Goal: Task Accomplishment & Management: Manage account settings

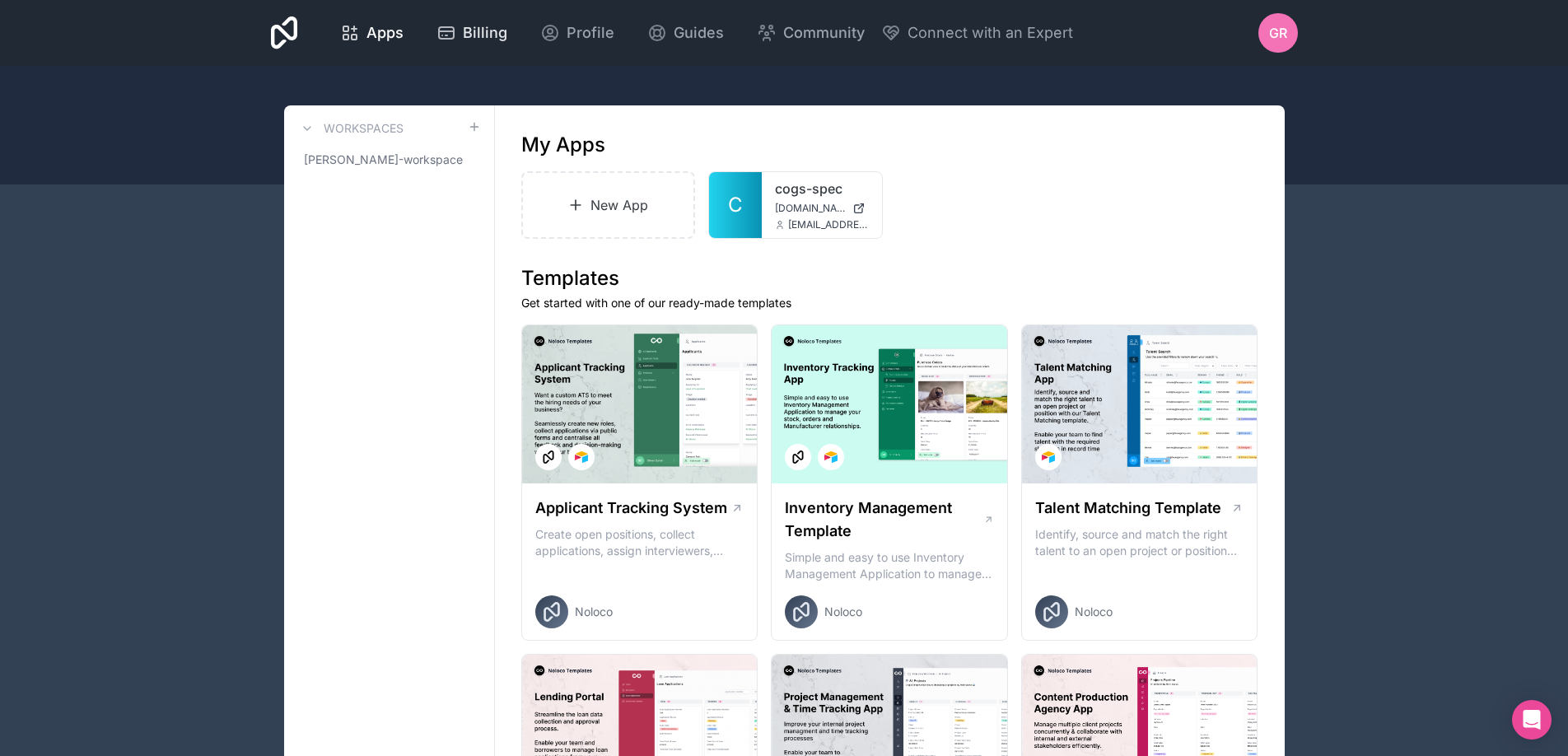
click at [475, 39] on span "Billing" at bounding box center [485, 32] width 45 height 23
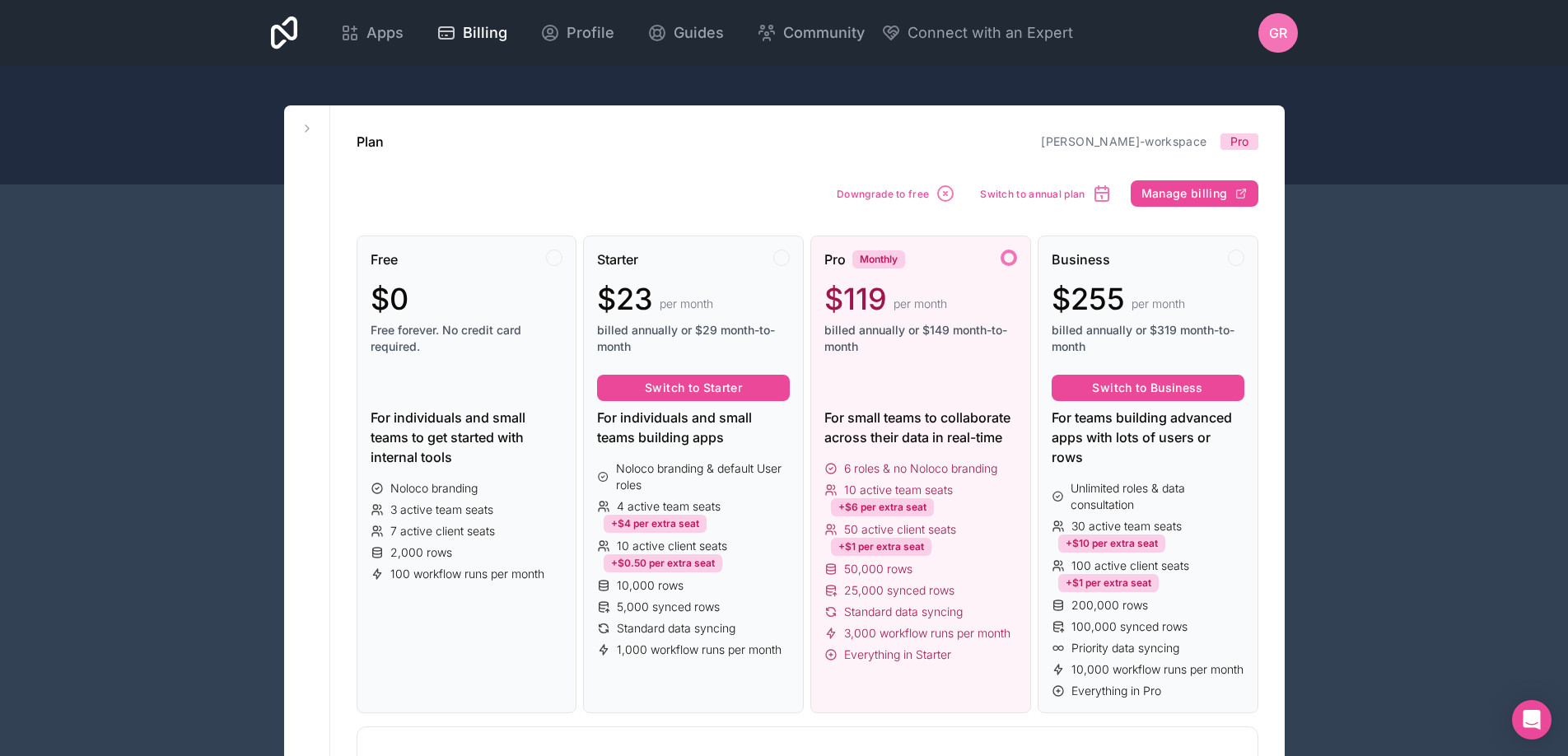
click at [764, 149] on div "Plan grant-robertson-workspace Pro" at bounding box center [807, 142] width 902 height 20
click at [554, 260] on div at bounding box center [555, 258] width 17 height 17
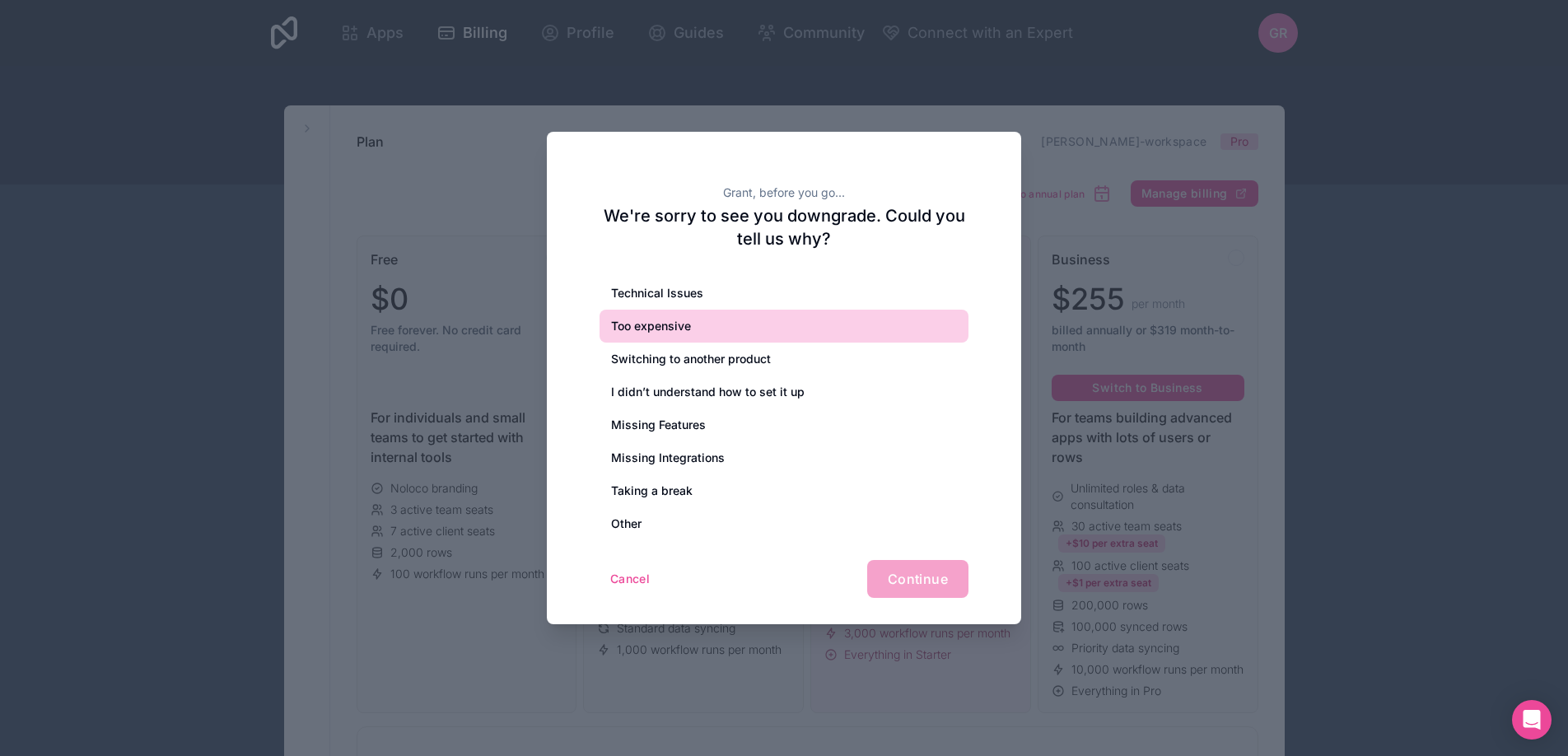
click at [660, 323] on div "Too expensive" at bounding box center [783, 325] width 369 height 33
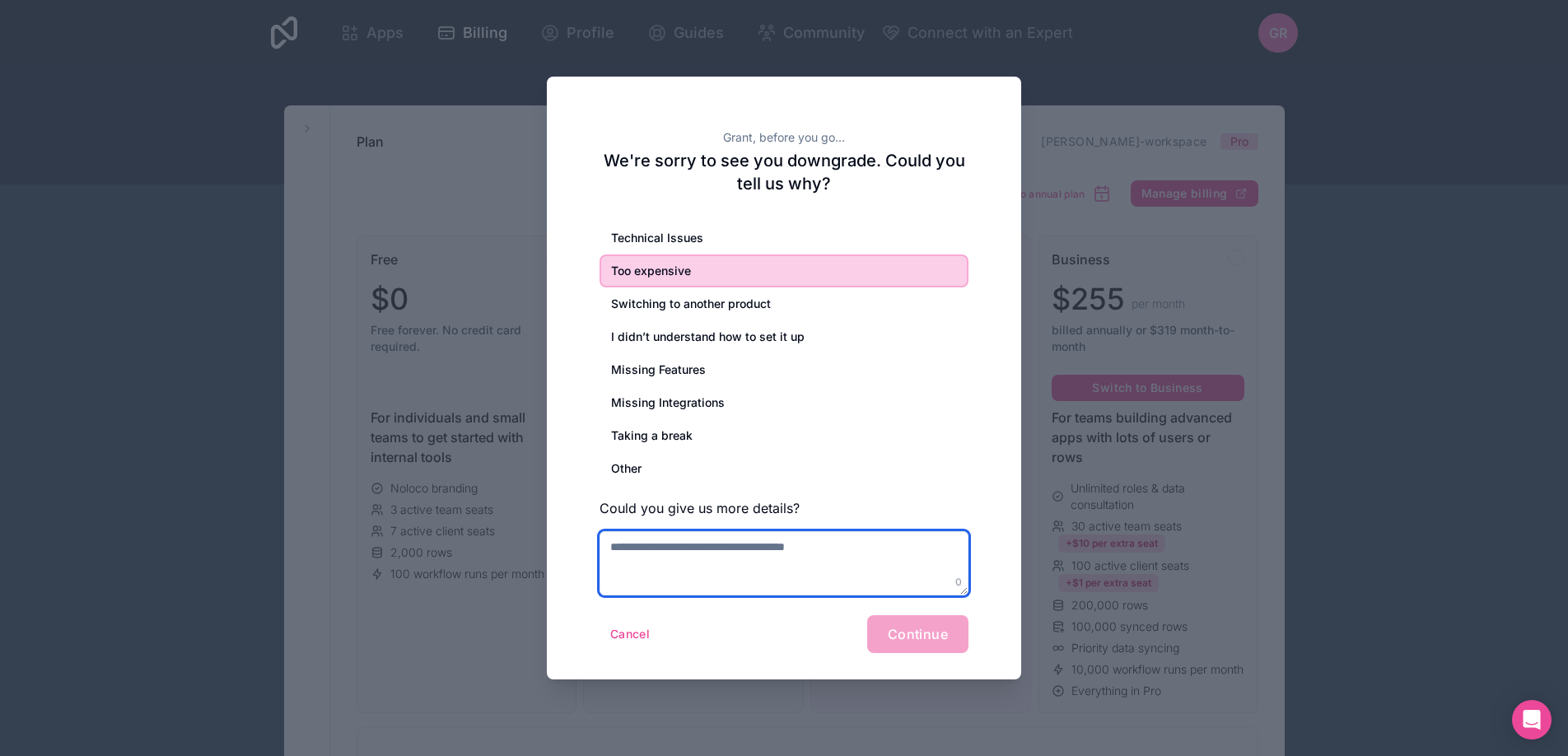
click at [697, 550] on textarea at bounding box center [783, 563] width 369 height 64
type textarea "**********"
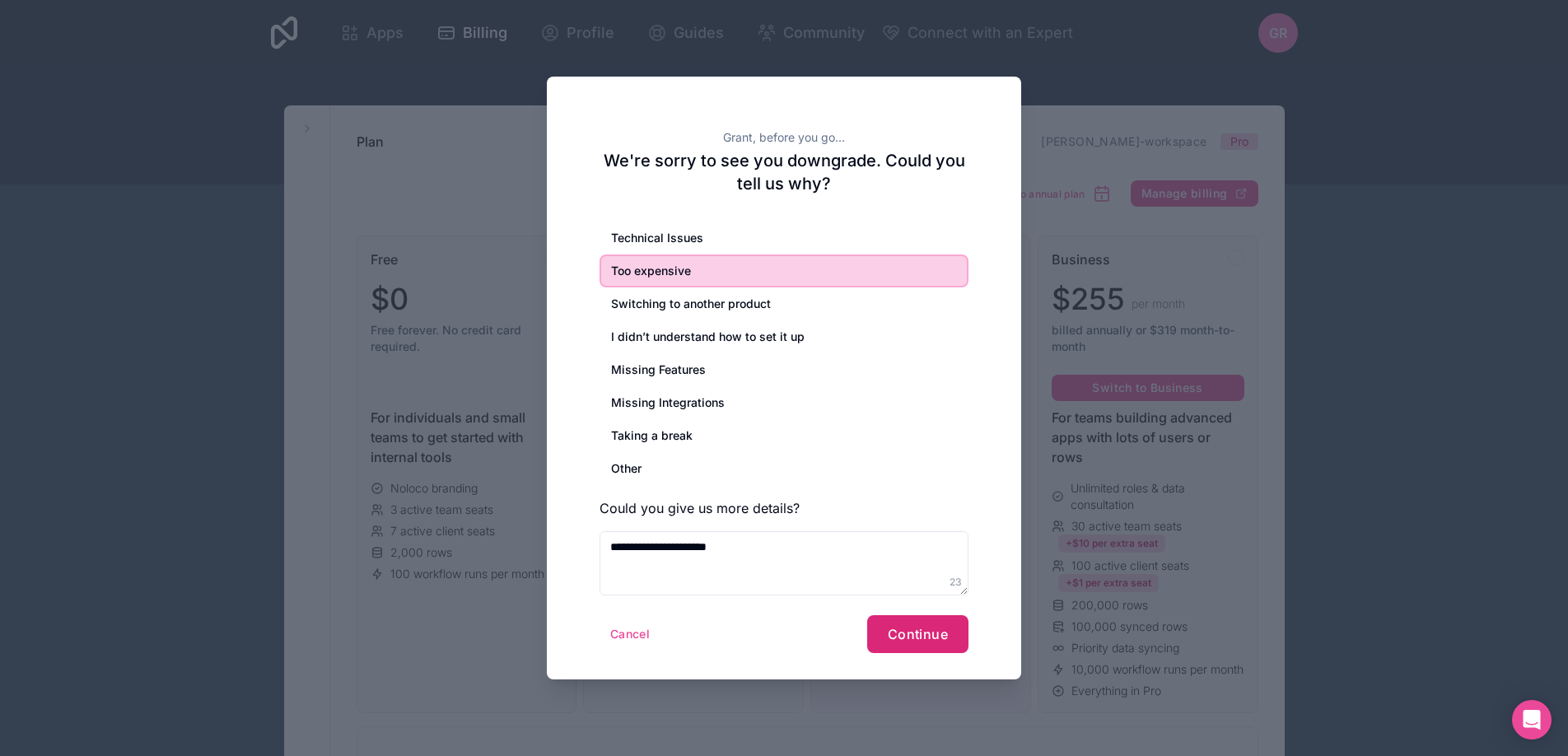
click at [933, 643] on button "Continue" at bounding box center [918, 633] width 102 height 38
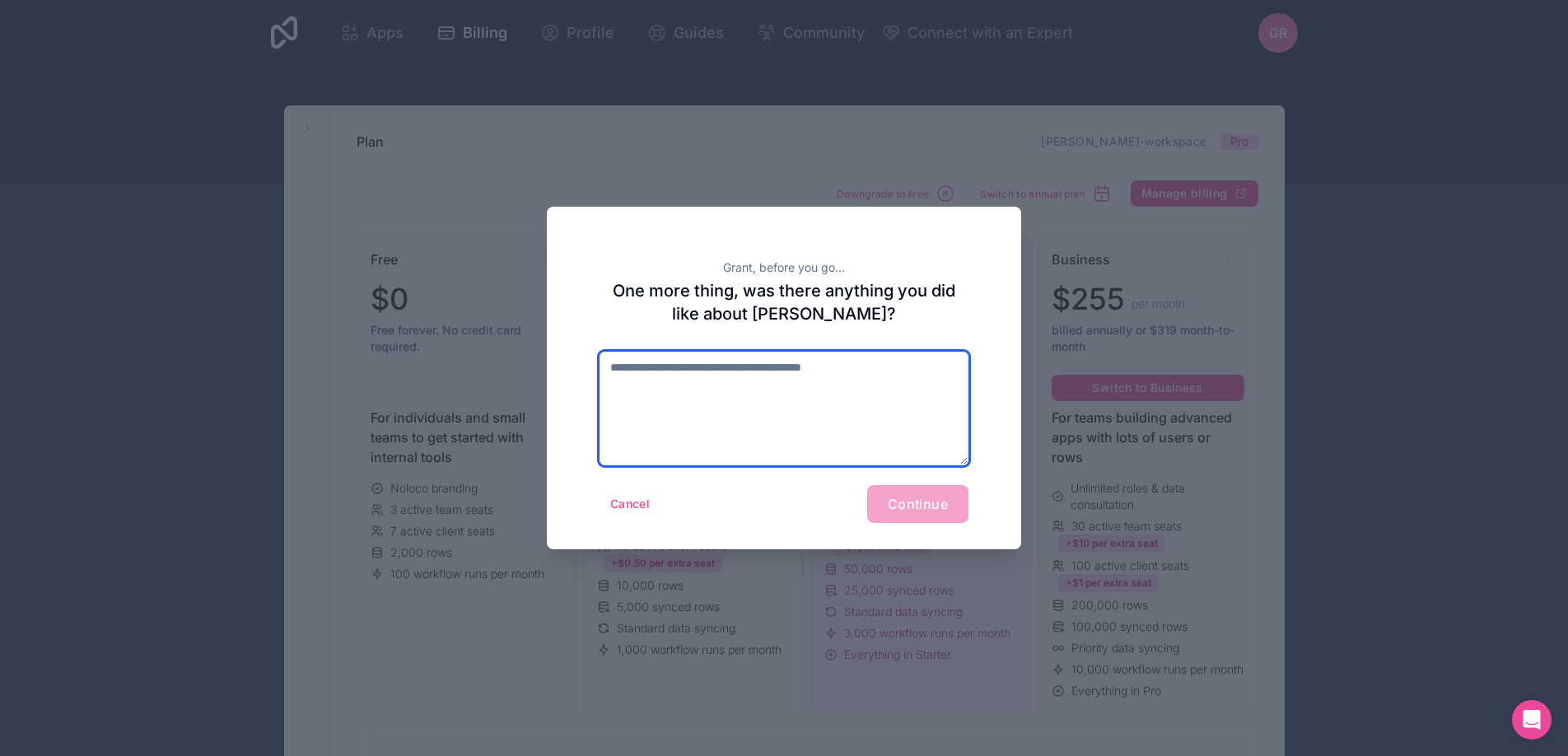
click at [666, 407] on textarea at bounding box center [783, 407] width 369 height 113
type textarea "**********"
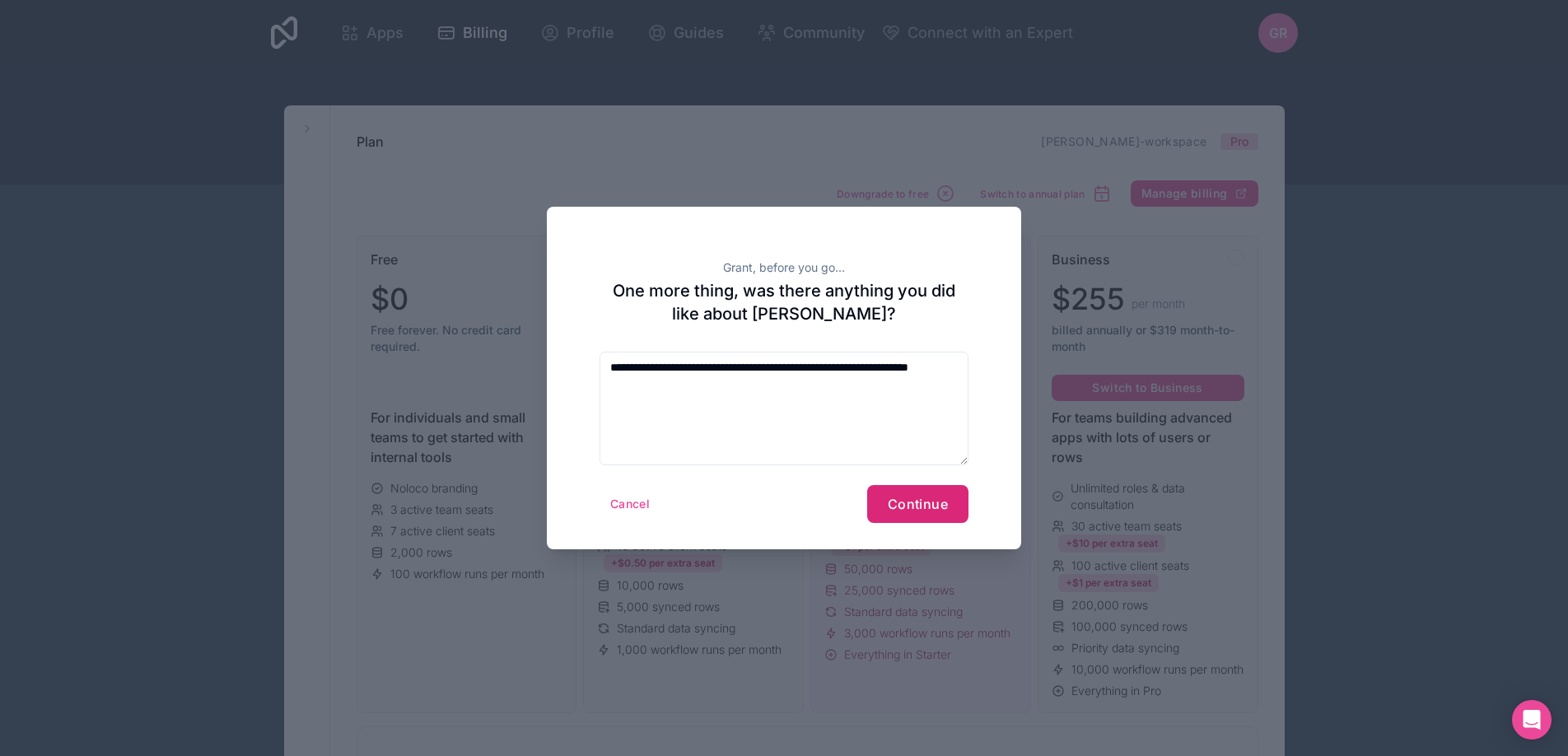
click at [911, 506] on span "Continue" at bounding box center [918, 504] width 61 height 17
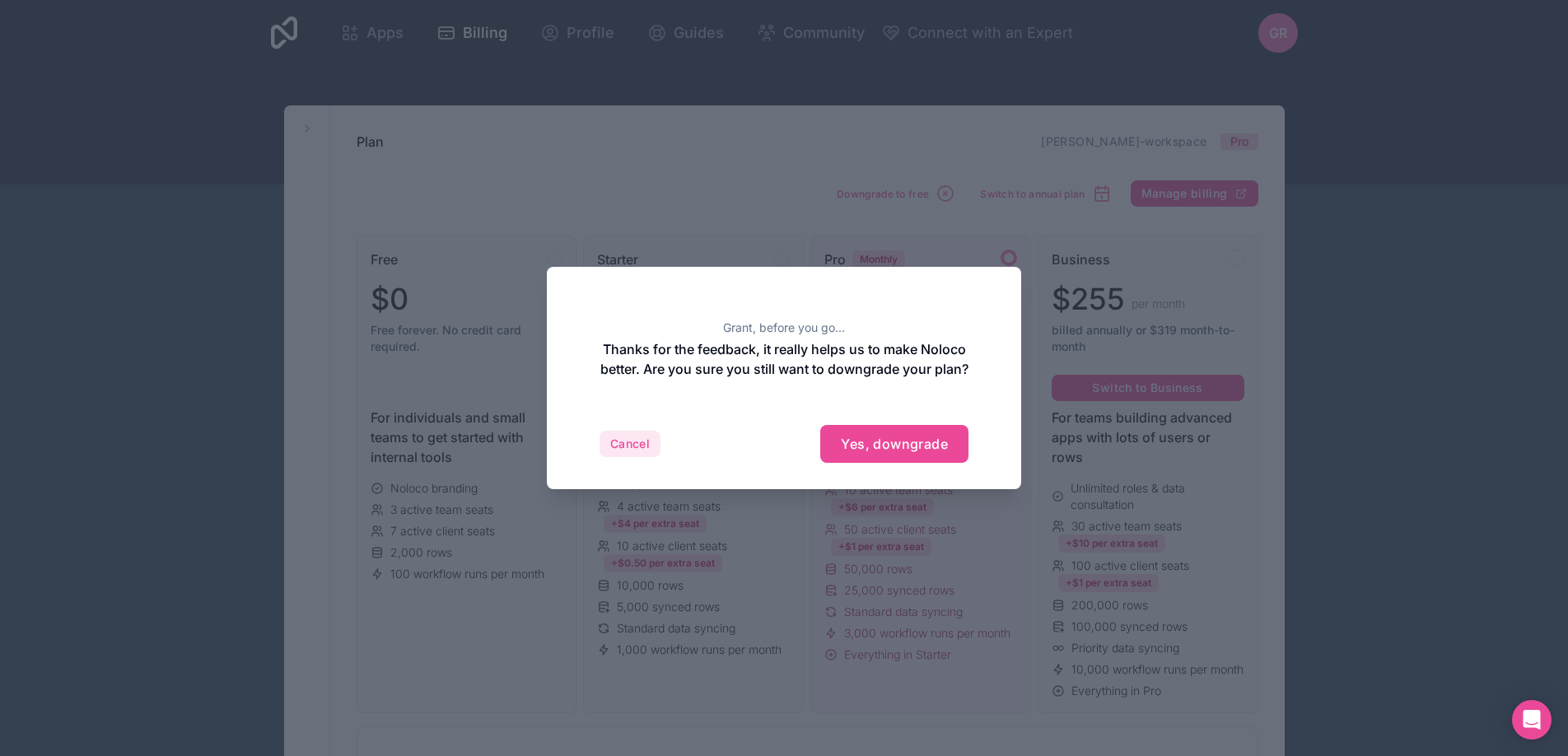
click at [608, 453] on button "Cancel" at bounding box center [629, 444] width 61 height 26
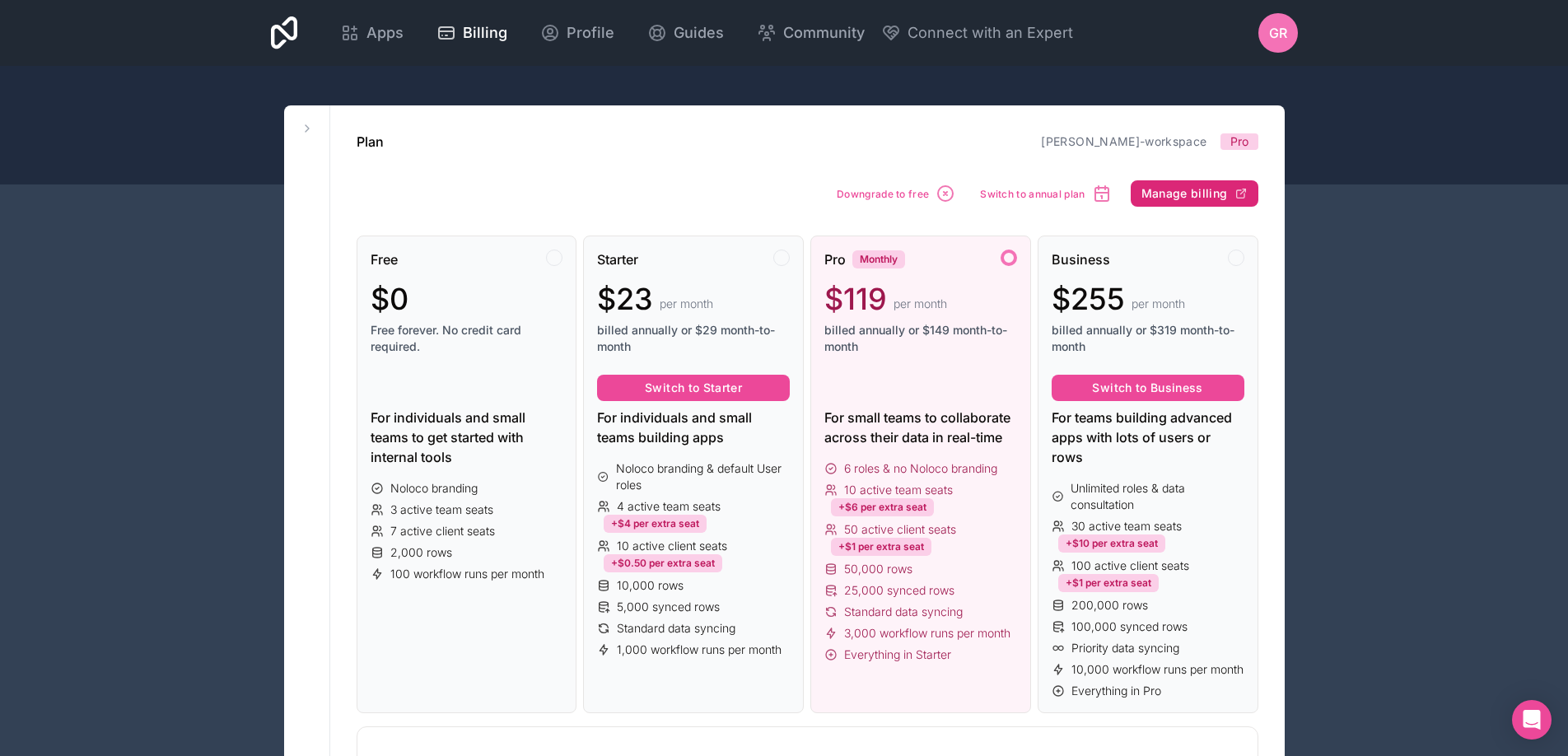
click at [1194, 192] on span "Manage billing" at bounding box center [1184, 193] width 87 height 15
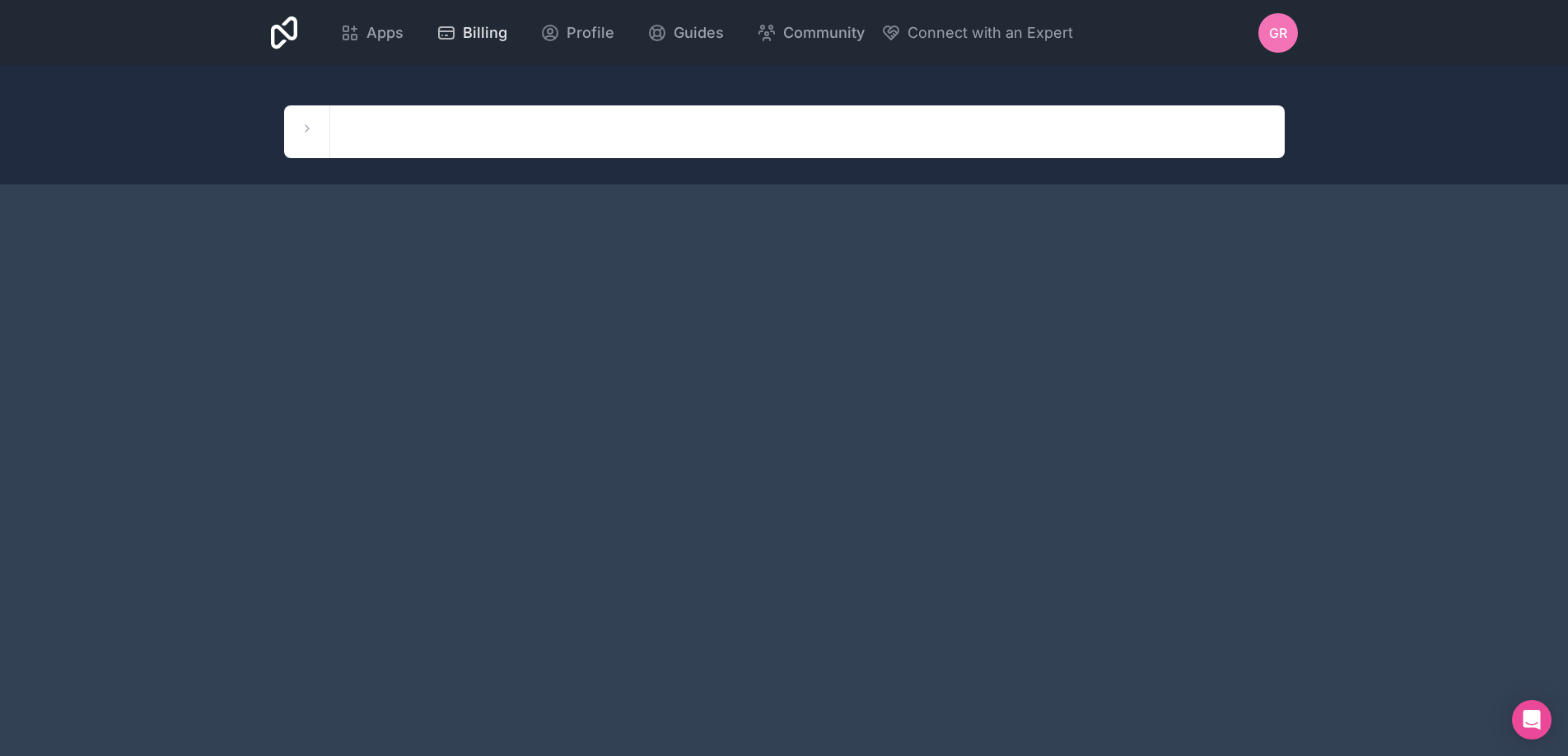
click at [466, 27] on span "Billing" at bounding box center [485, 32] width 45 height 23
drag, startPoint x: 588, startPoint y: 34, endPoint x: 579, endPoint y: 44, distance: 13.5
click at [588, 34] on span "Profile" at bounding box center [590, 32] width 48 height 23
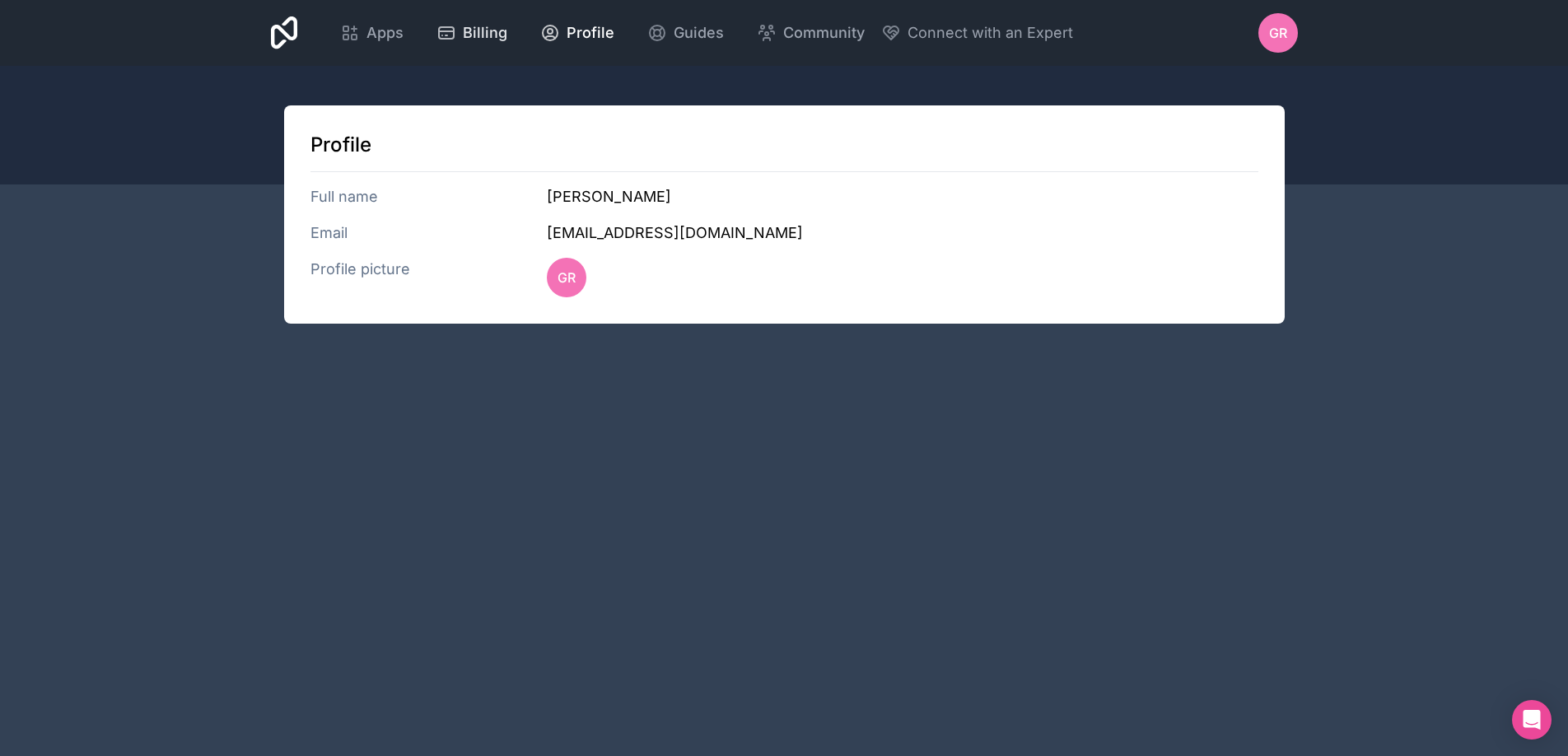
click at [475, 33] on span "Billing" at bounding box center [485, 32] width 45 height 23
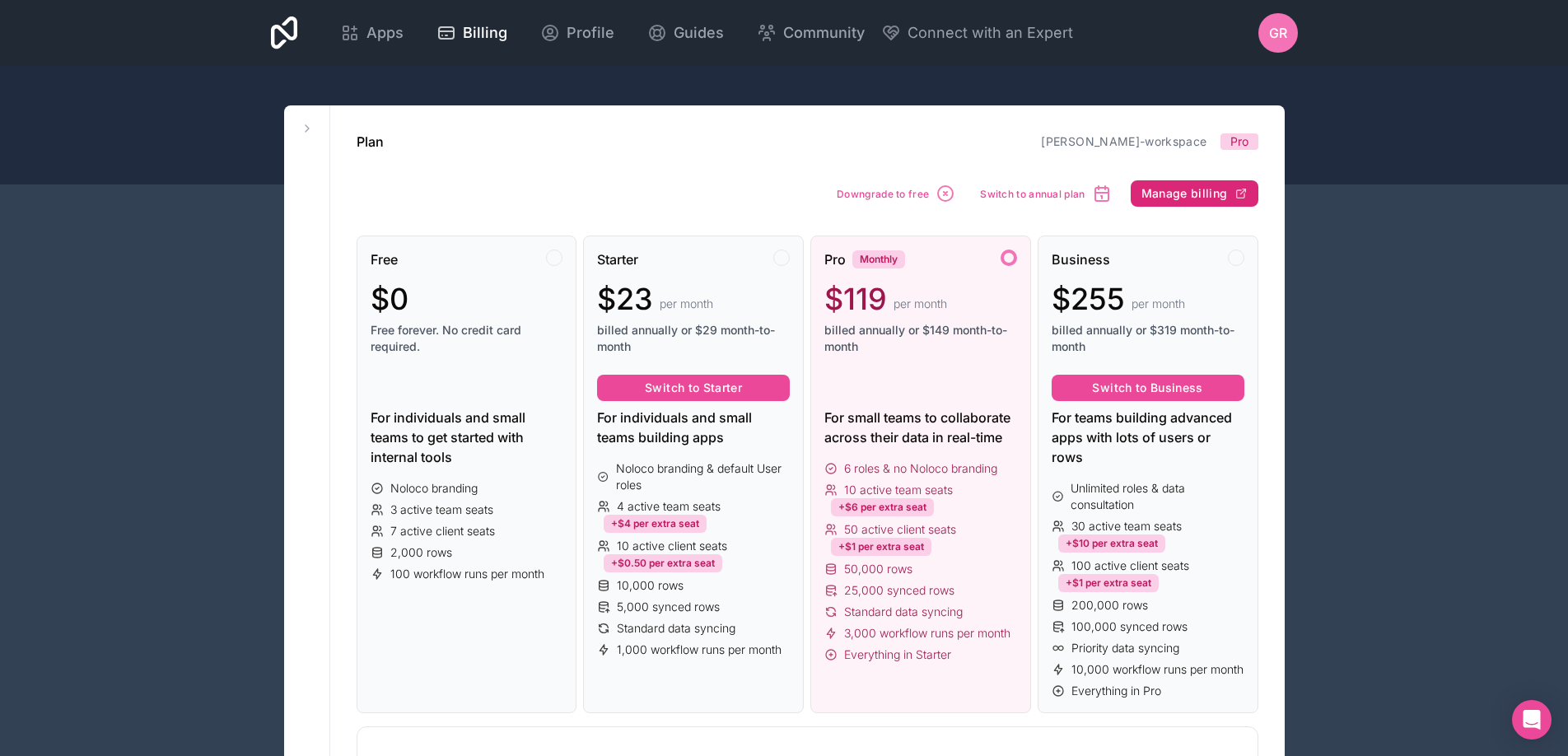
click at [1190, 190] on span "Manage billing" at bounding box center [1184, 193] width 87 height 15
click at [590, 36] on span "Profile" at bounding box center [590, 32] width 48 height 23
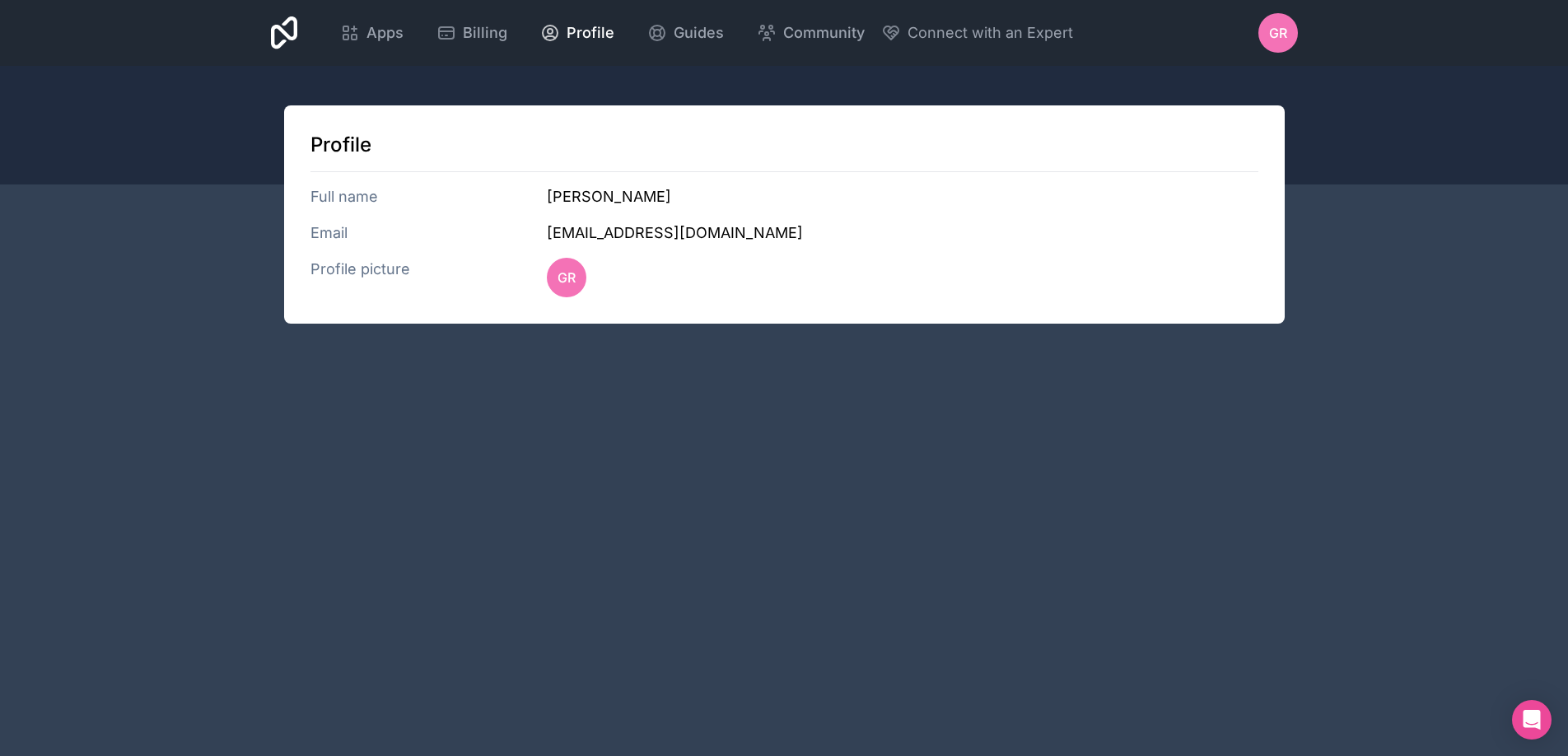
click at [601, 201] on h3 "[PERSON_NAME]" at bounding box center [902, 197] width 711 height 23
click at [569, 270] on span "GR" at bounding box center [566, 278] width 18 height 20
click at [595, 229] on h3 "[EMAIL_ADDRESS][DOMAIN_NAME]" at bounding box center [902, 233] width 711 height 23
drag, startPoint x: 545, startPoint y: 232, endPoint x: 871, endPoint y: 256, distance: 326.9
click at [871, 256] on div "Profile Full name Grant Robertson Email grant@cogs-europe.com Profile picture GR" at bounding box center [784, 214] width 1001 height 218
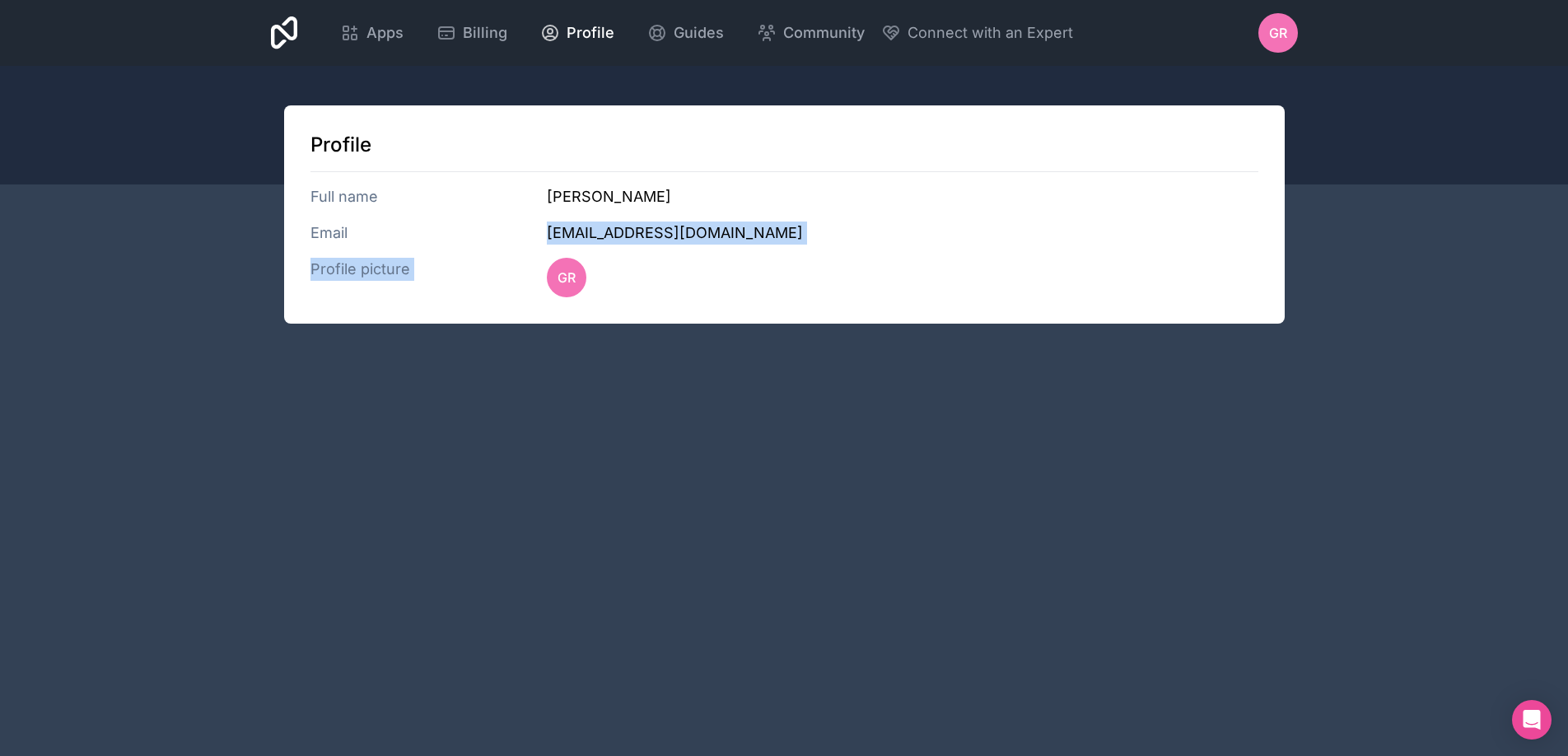
click at [871, 256] on div "Profile Full name Grant Robertson Email grant@cogs-europe.com Profile picture GR" at bounding box center [784, 214] width 1001 height 218
click at [1281, 44] on div "GR" at bounding box center [1278, 33] width 39 height 39
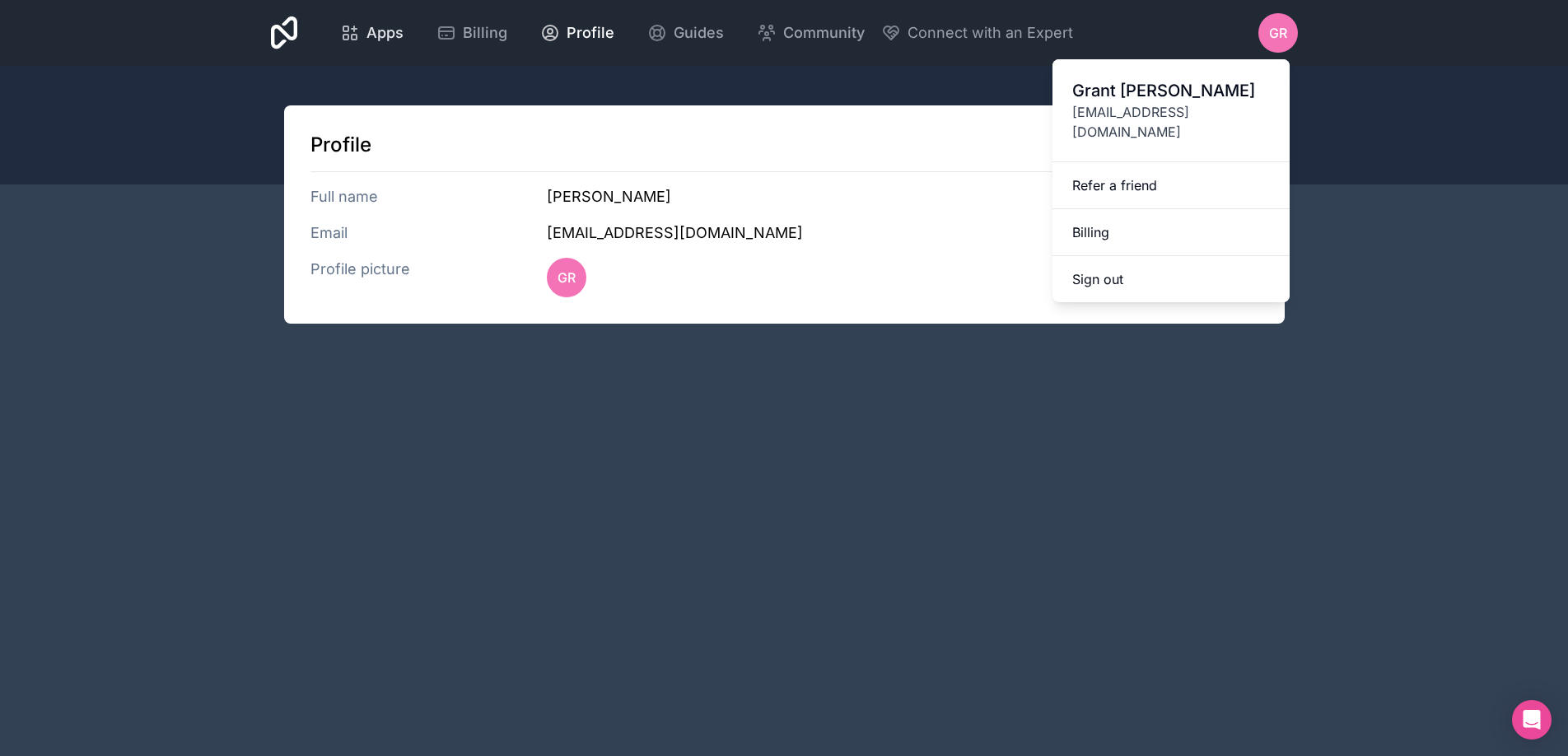
click at [392, 39] on span "Apps" at bounding box center [385, 32] width 37 height 23
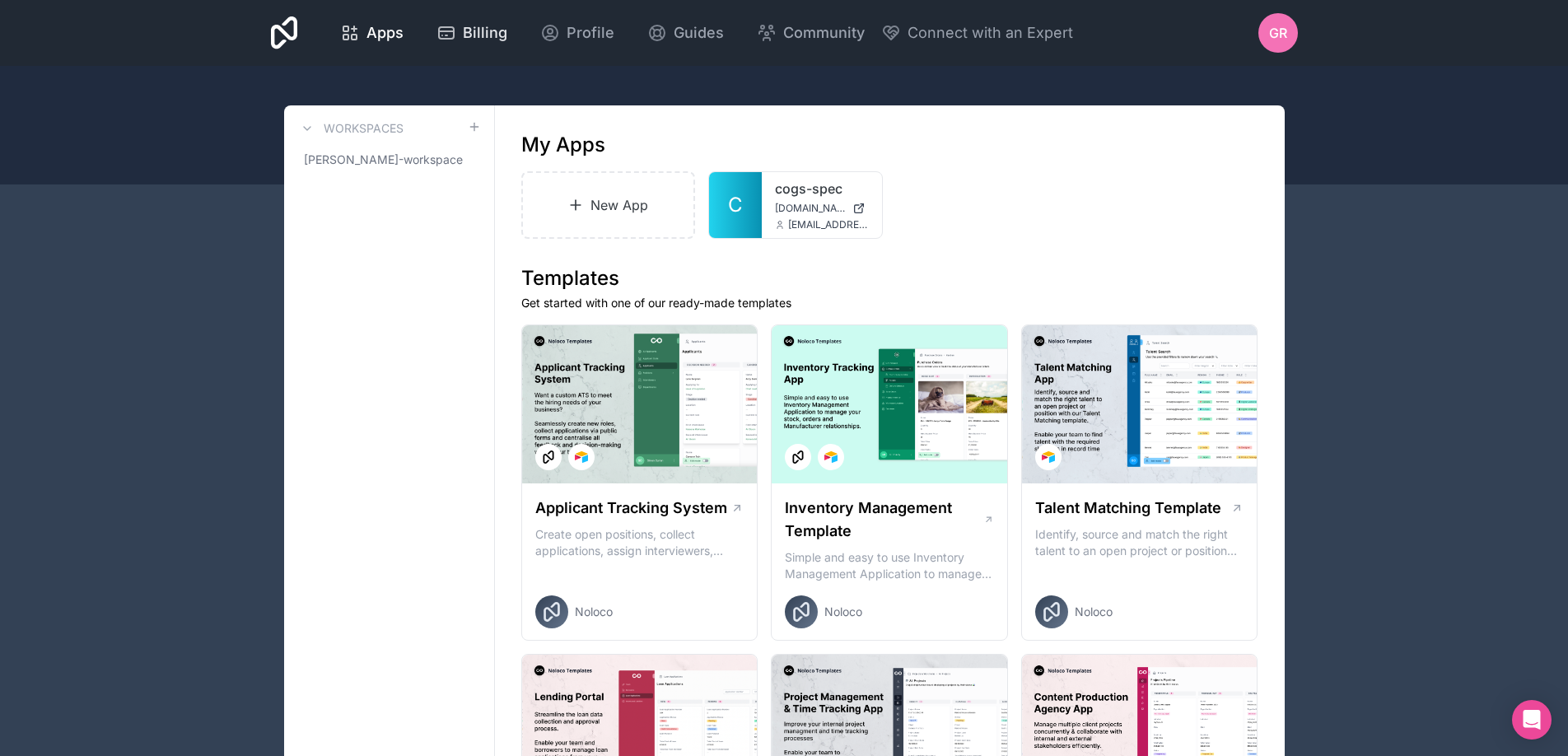
click at [459, 36] on div "Billing" at bounding box center [471, 32] width 71 height 23
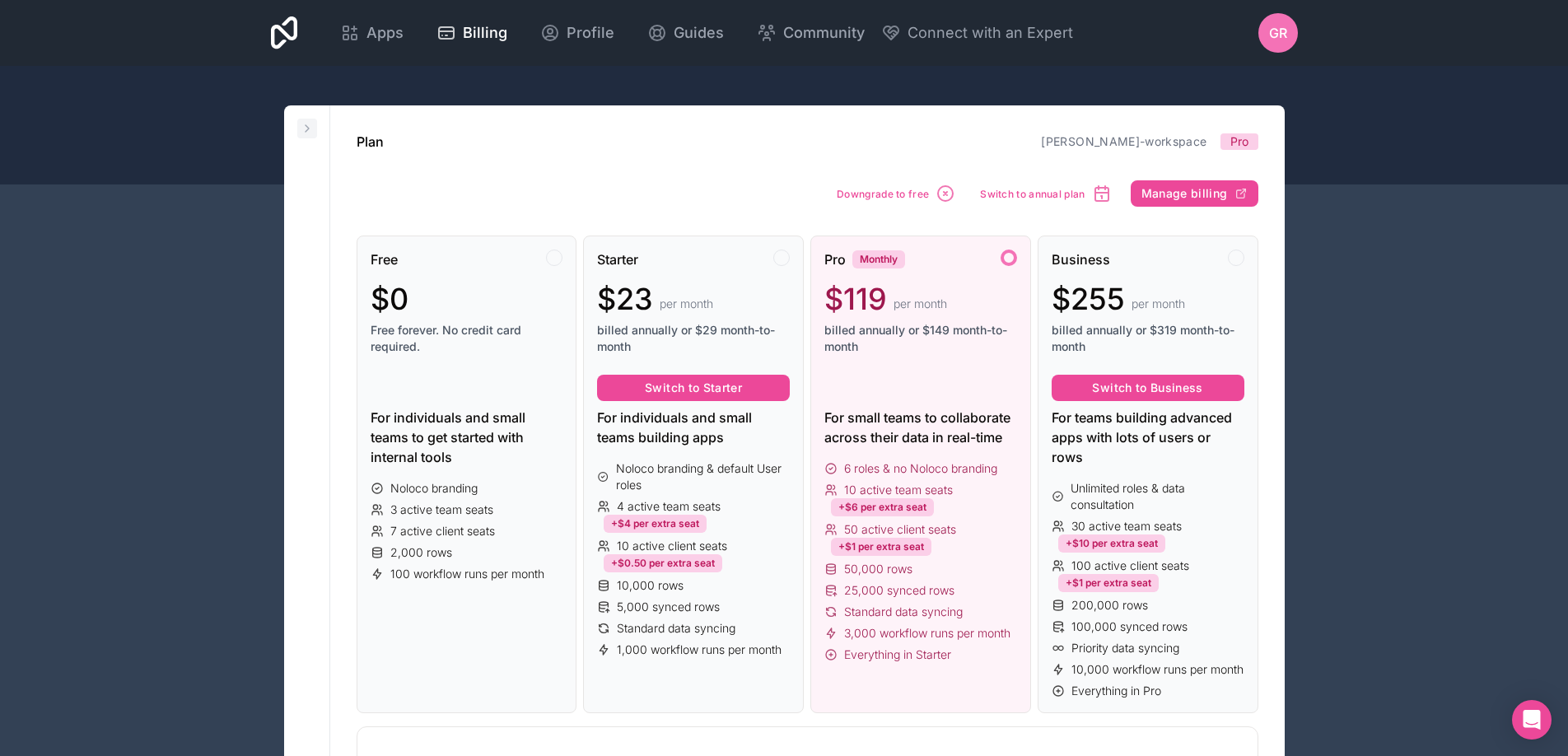
click at [308, 129] on icon at bounding box center [308, 129] width 13 height 13
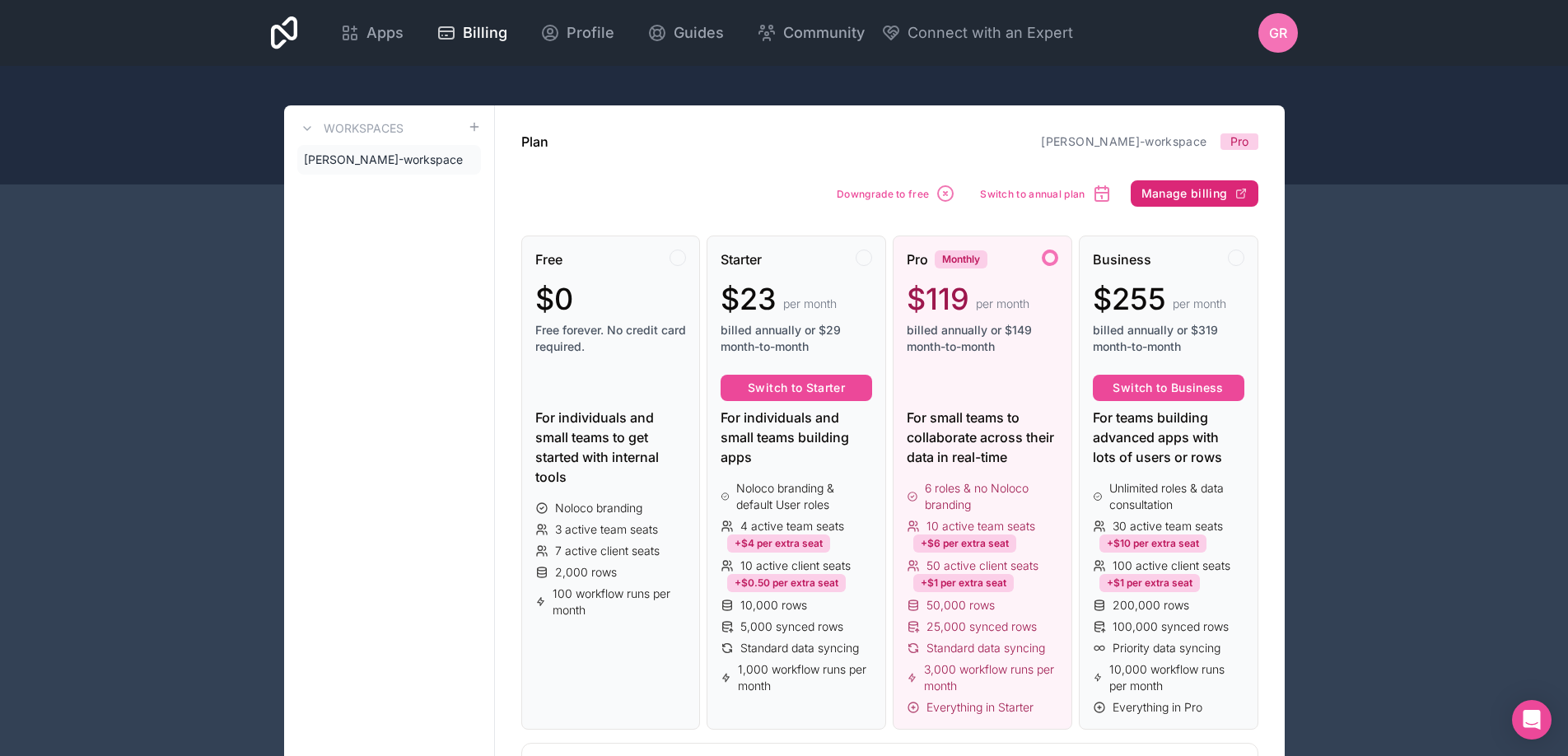
click at [1152, 195] on span "Manage billing" at bounding box center [1184, 193] width 87 height 15
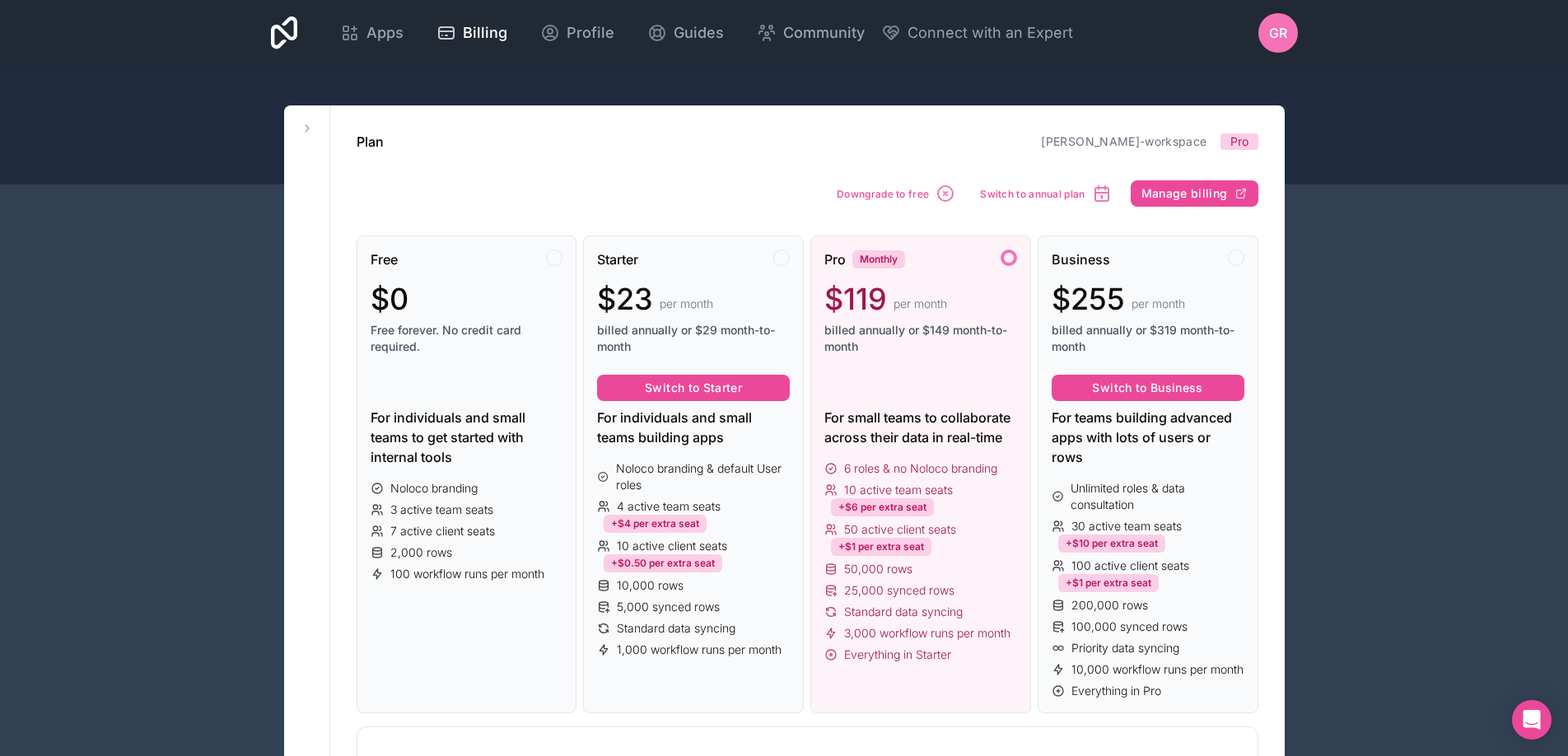
click at [1288, 29] on div "GR" at bounding box center [1278, 33] width 39 height 39
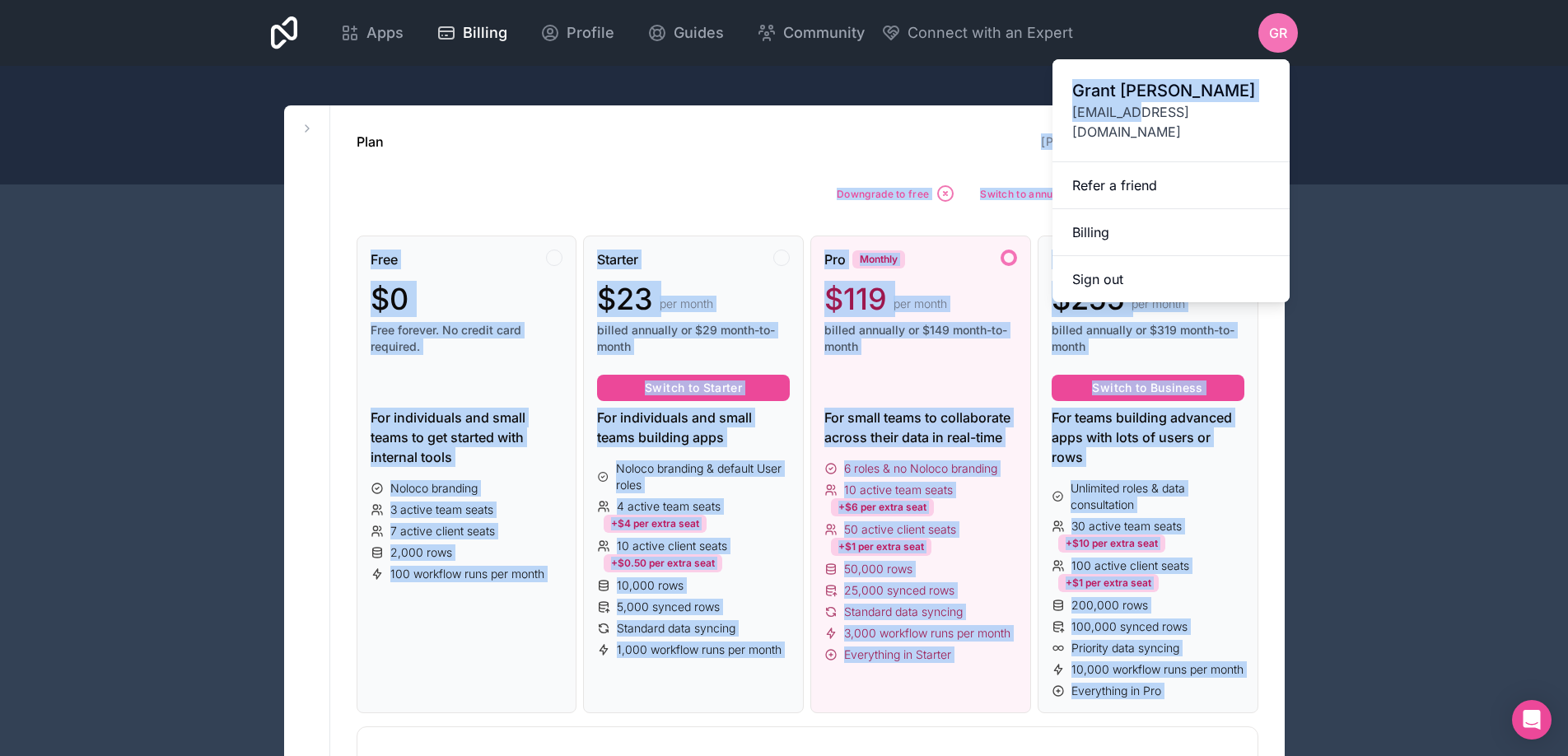
drag, startPoint x: 1139, startPoint y: 111, endPoint x: 1009, endPoint y: 109, distance: 130.0
click at [1009, 109] on div "Apps Billing Profile Guides Community Connect with an Expert GR Billing Profile…" at bounding box center [784, 378] width 1568 height 756
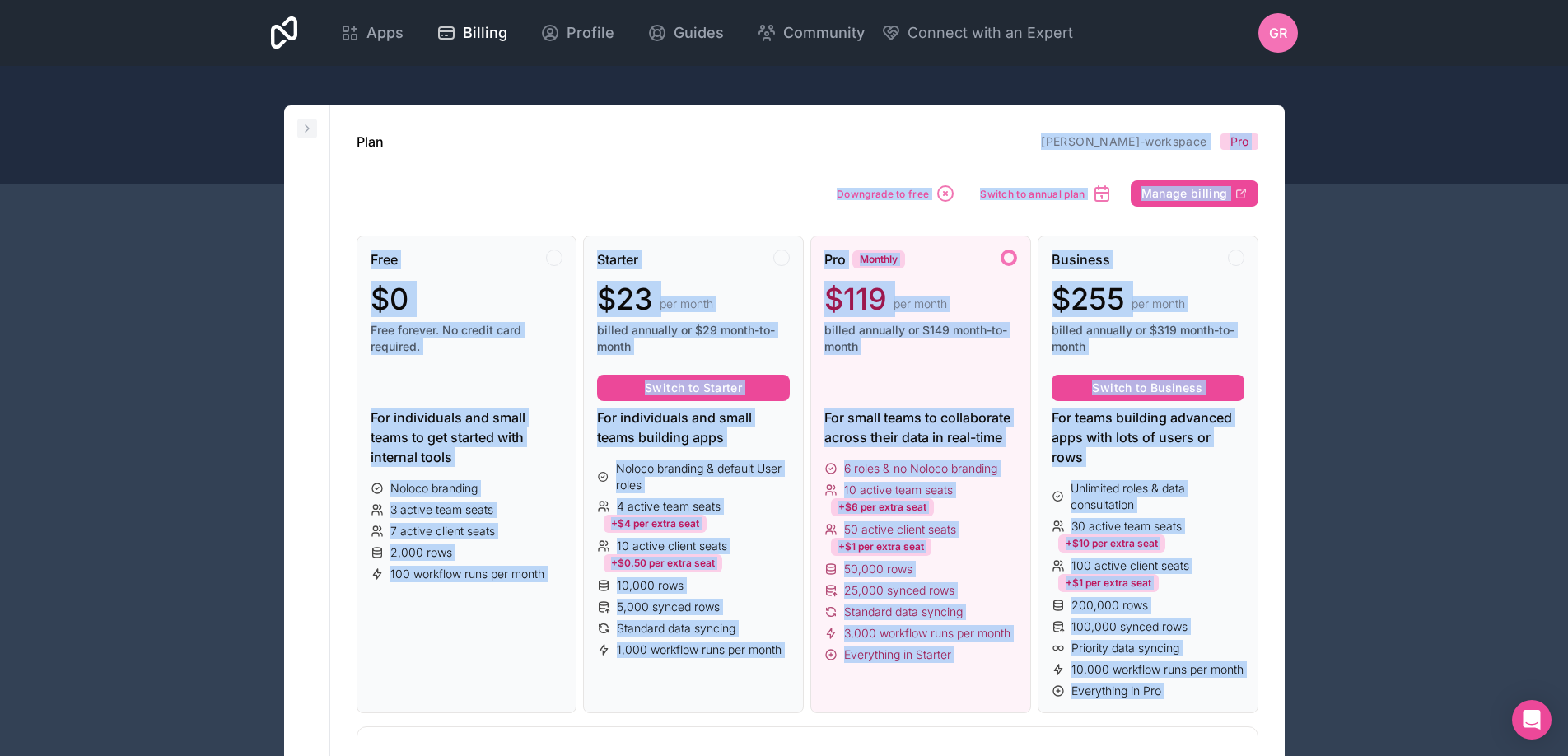
click at [307, 127] on icon at bounding box center [308, 129] width 3 height 7
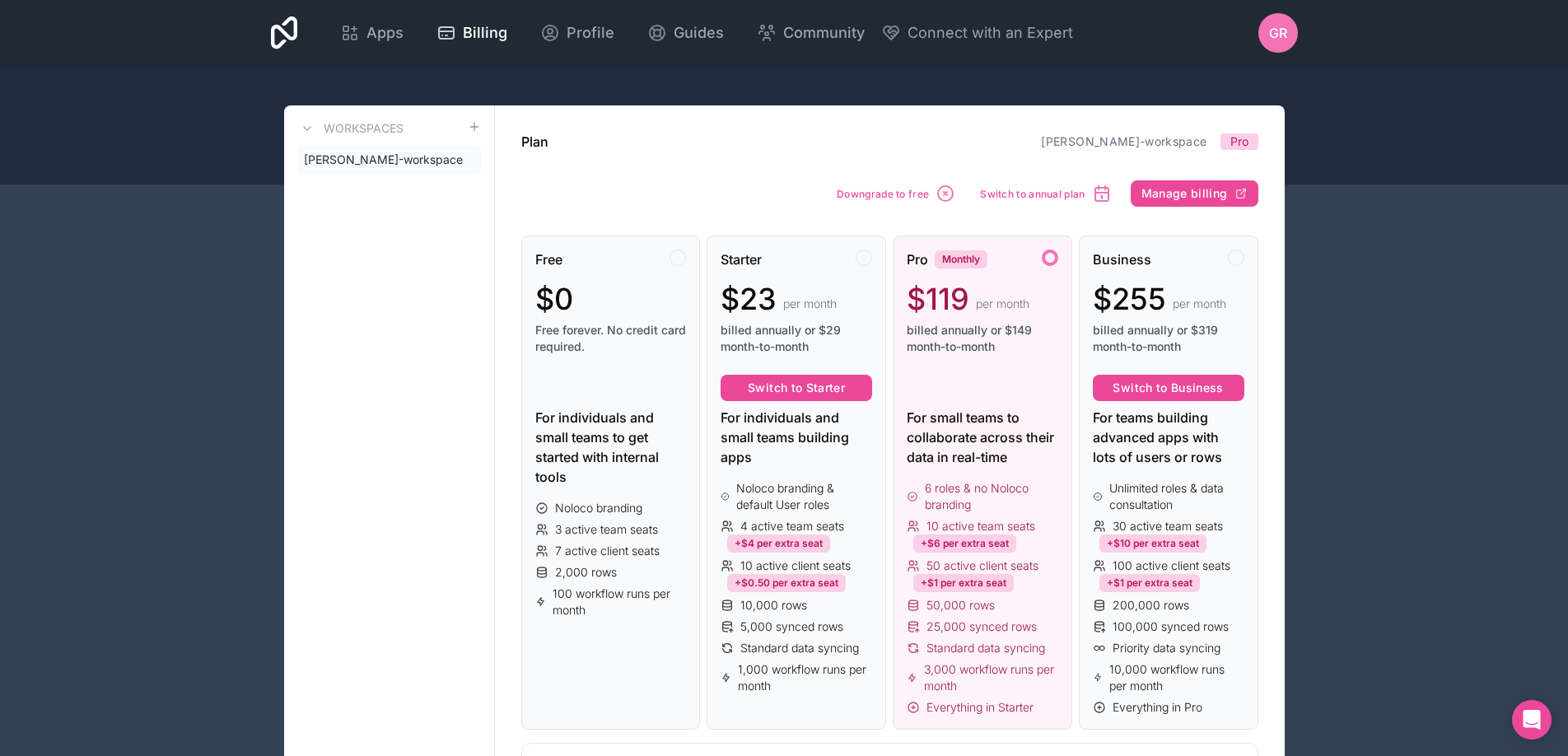
click at [381, 38] on span "Apps" at bounding box center [385, 32] width 37 height 23
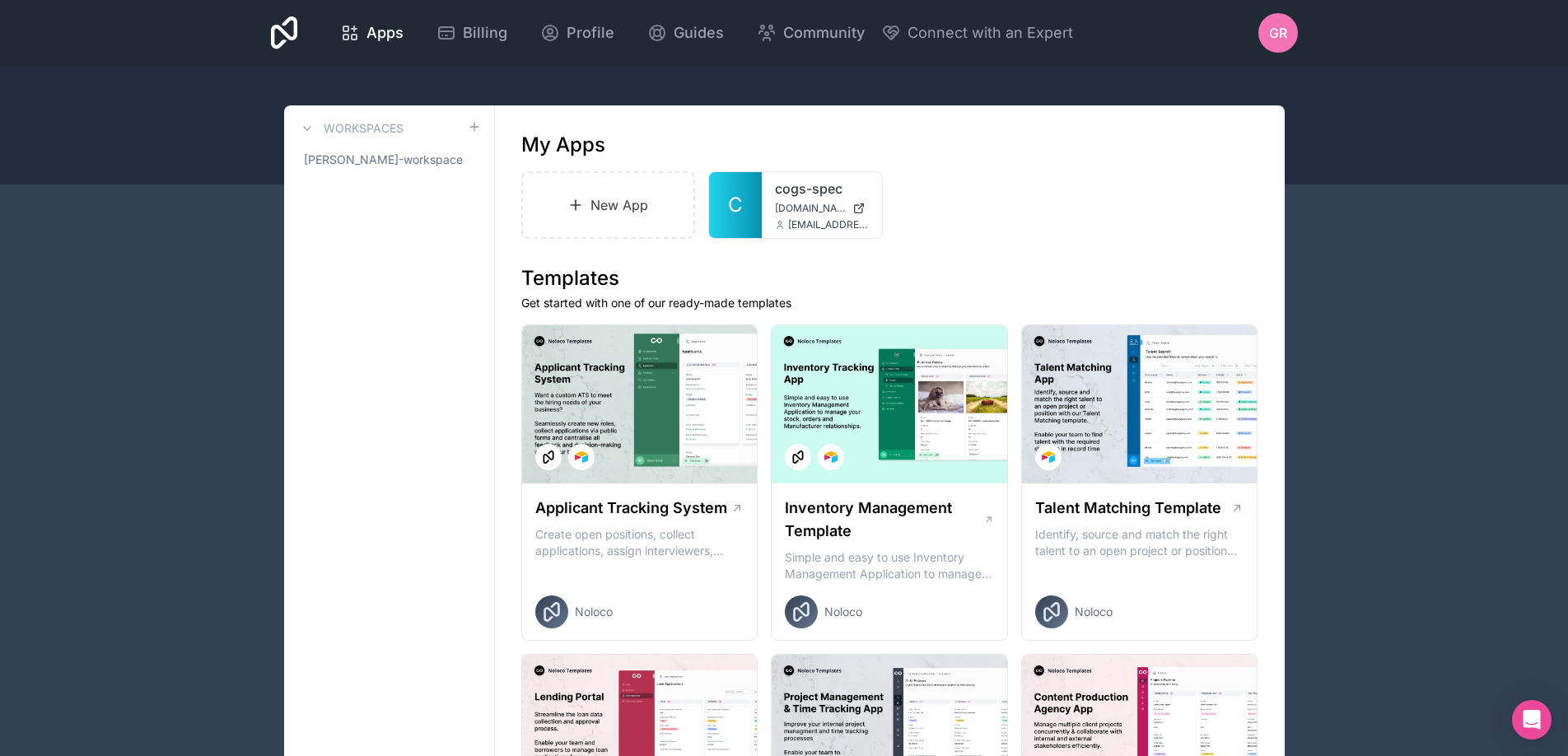
click at [689, 265] on h1 "Templates" at bounding box center [889, 278] width 737 height 26
click at [860, 194] on div at bounding box center [852, 198] width 33 height 33
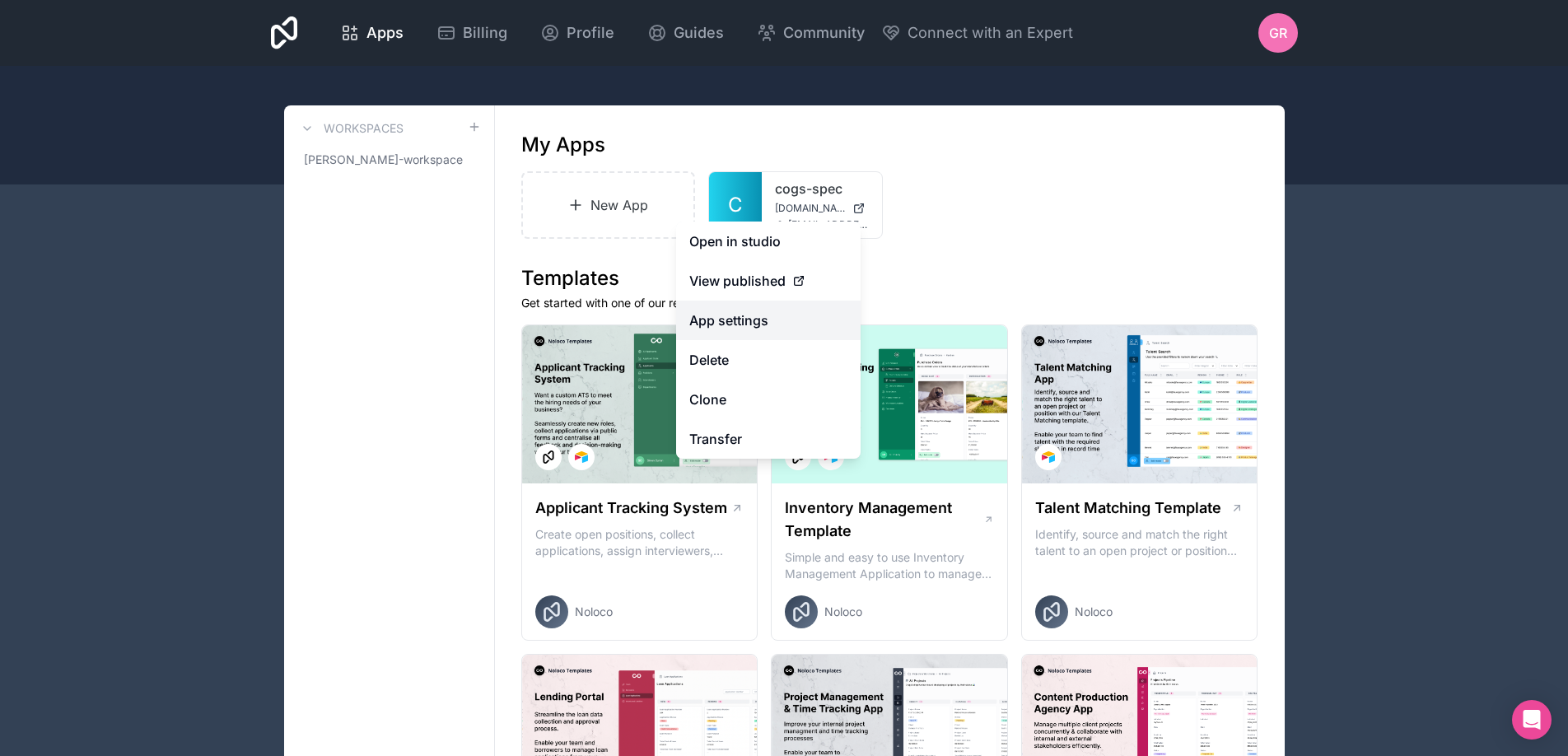
click at [770, 317] on link "App settings" at bounding box center [769, 320] width 185 height 39
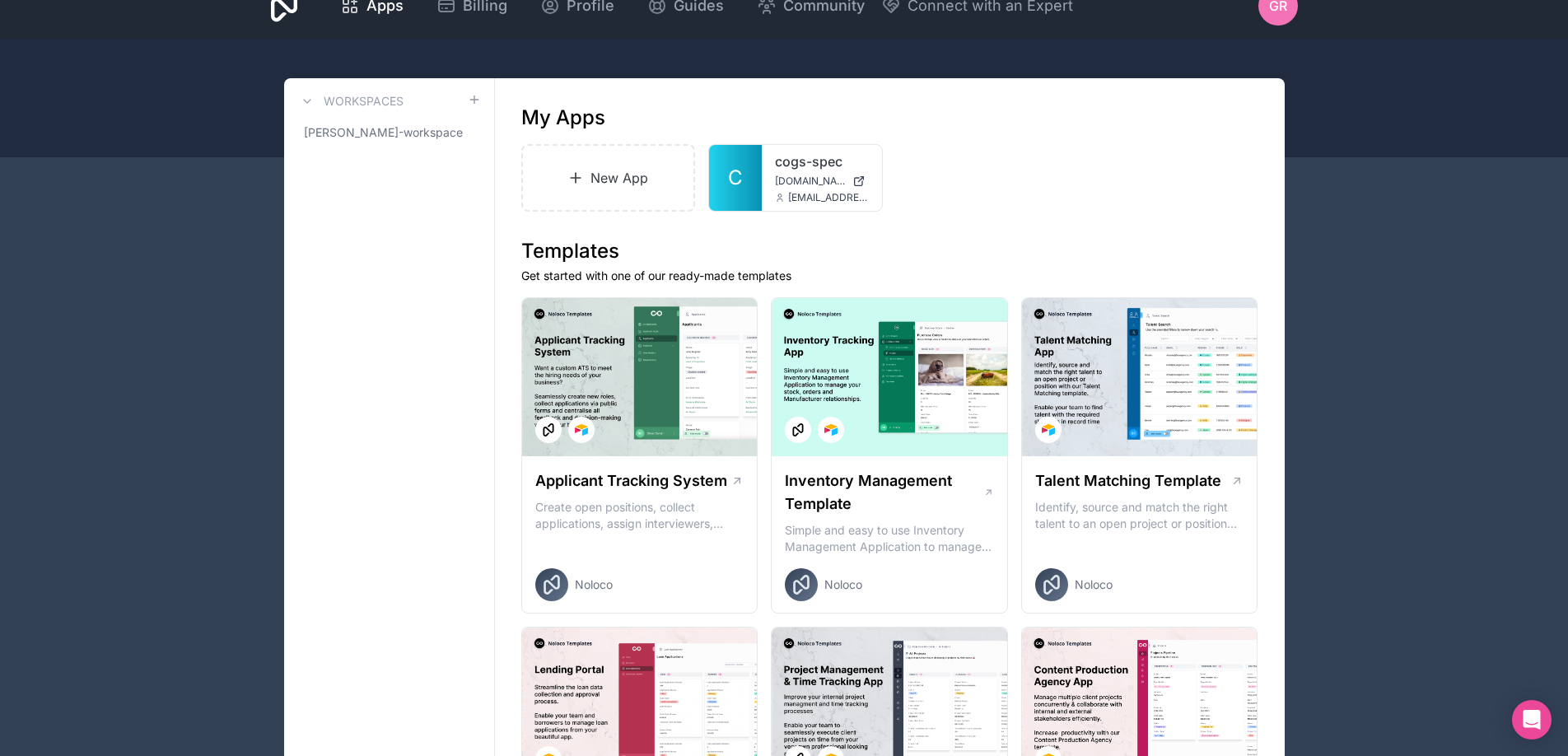
scroll to position [34, 0]
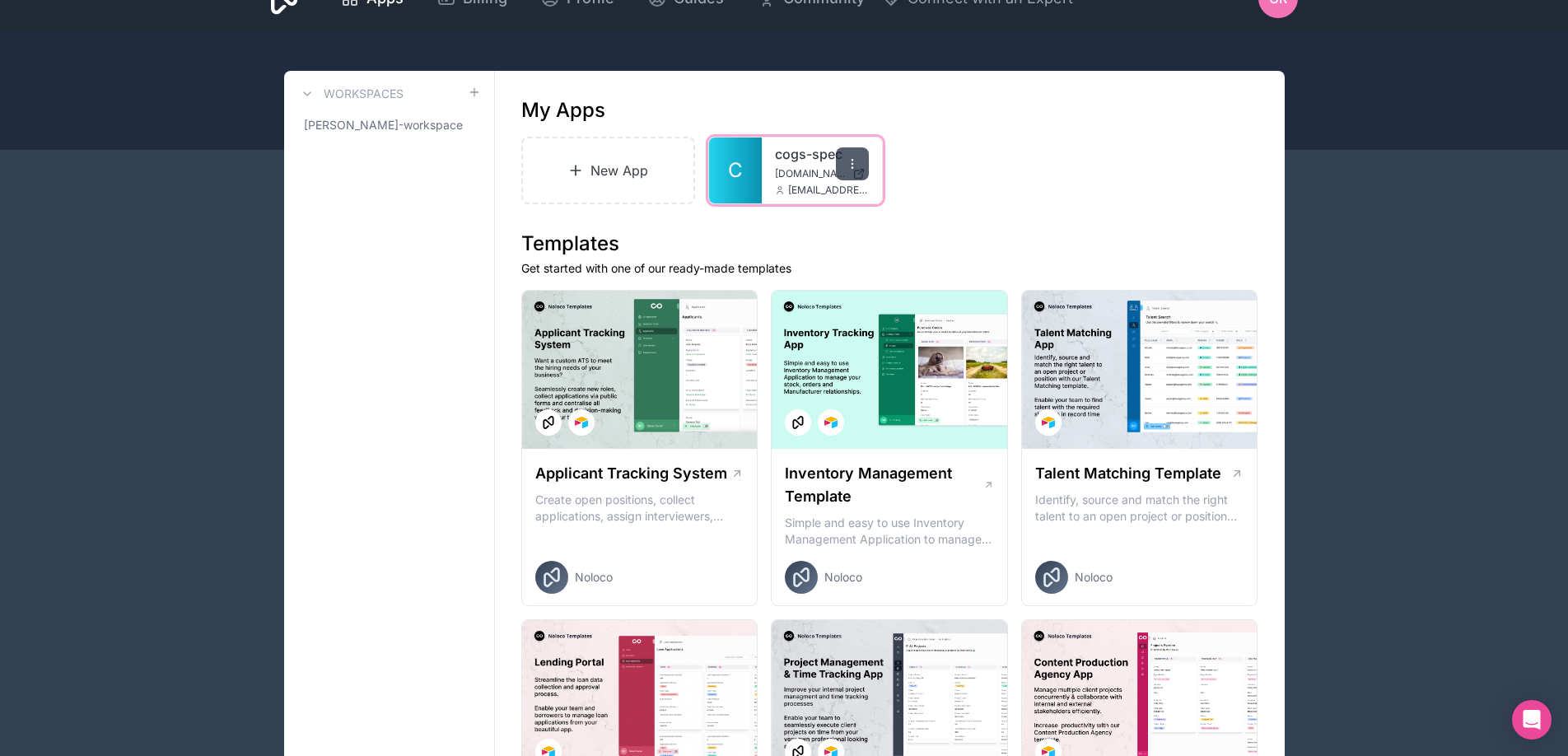
click at [848, 157] on icon at bounding box center [853, 164] width 13 height 13
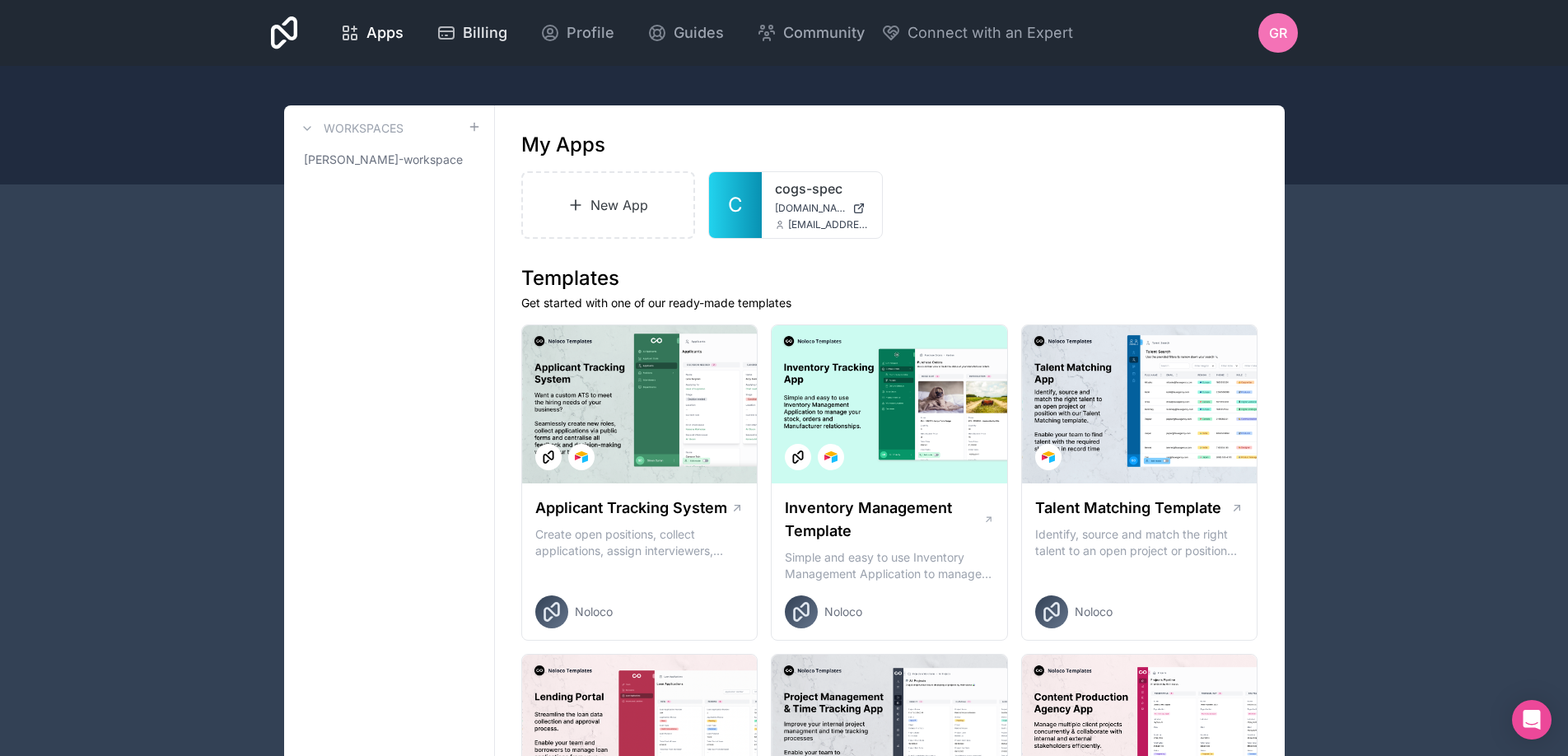
click at [475, 31] on span "Billing" at bounding box center [485, 32] width 45 height 23
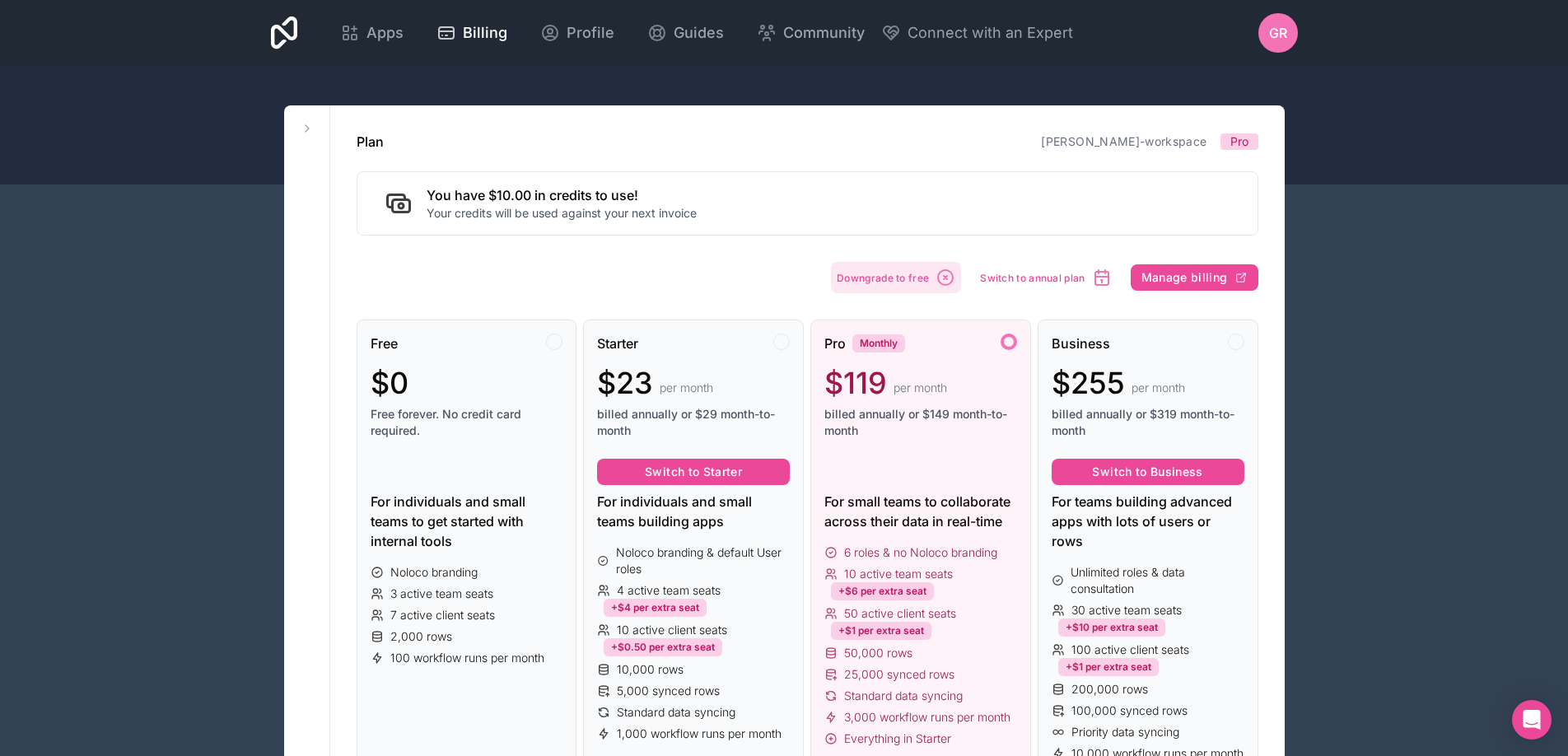
click at [856, 272] on span "Downgrade to free" at bounding box center [883, 277] width 92 height 13
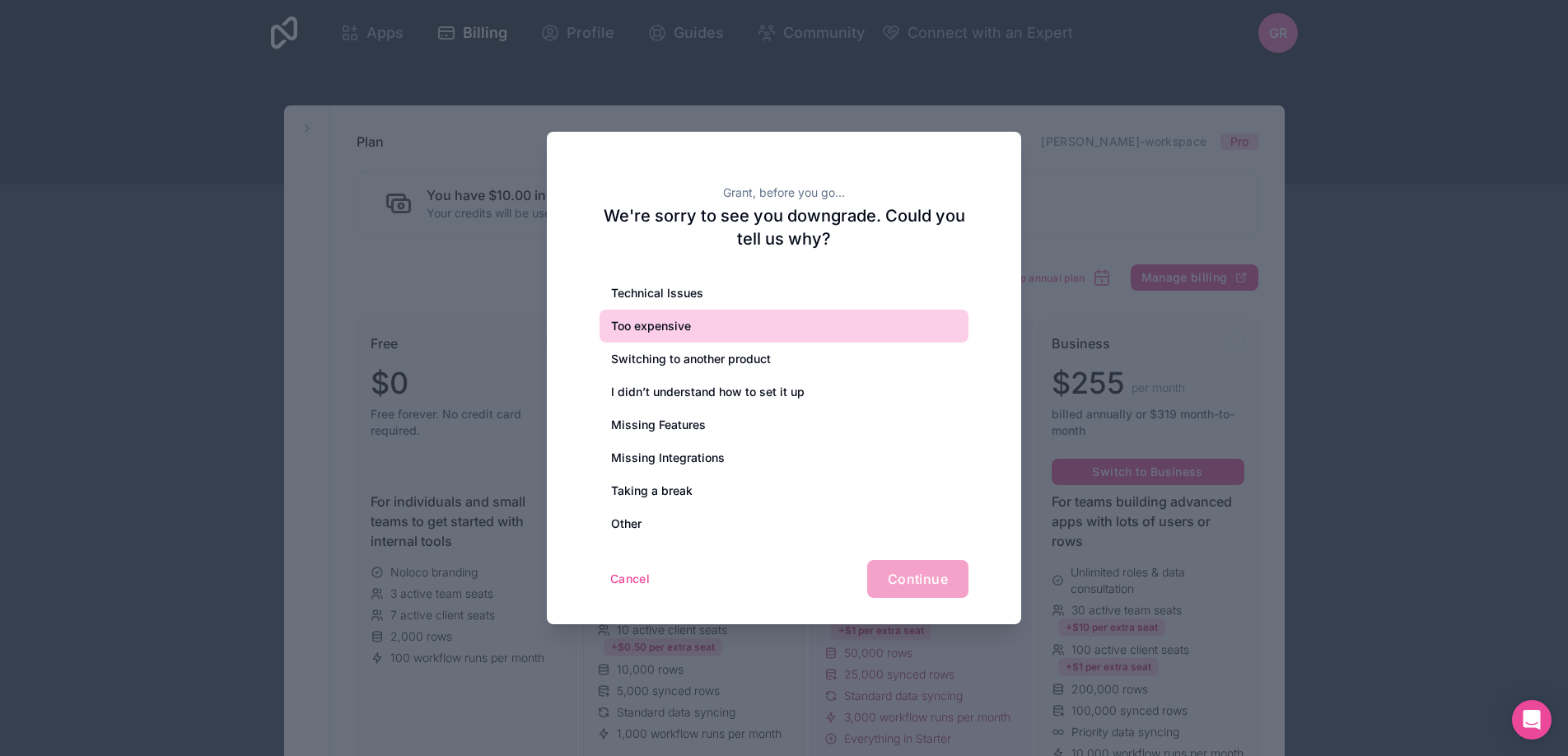
click at [655, 324] on div "Too expensive" at bounding box center [783, 325] width 369 height 33
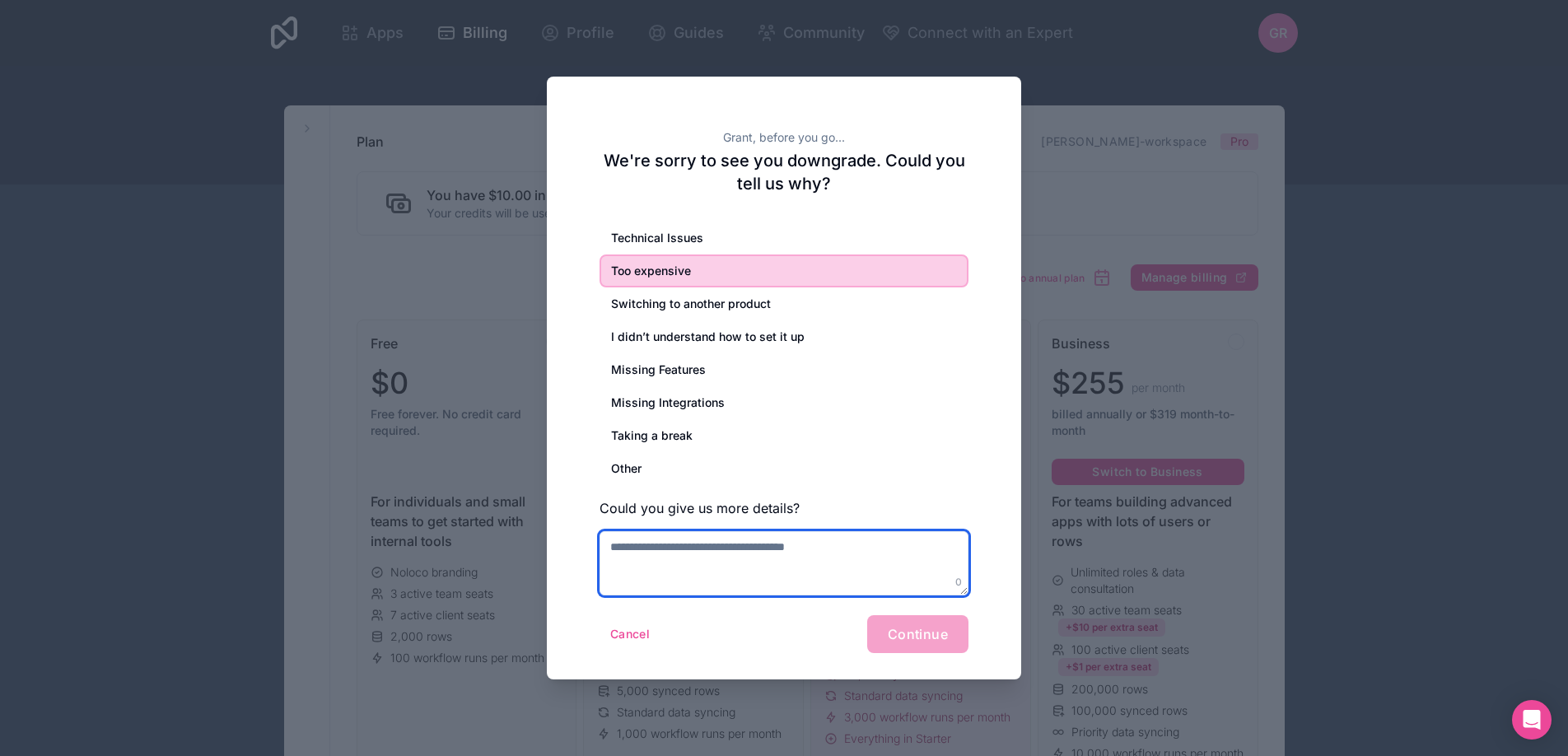
click at [781, 570] on textarea at bounding box center [783, 563] width 369 height 64
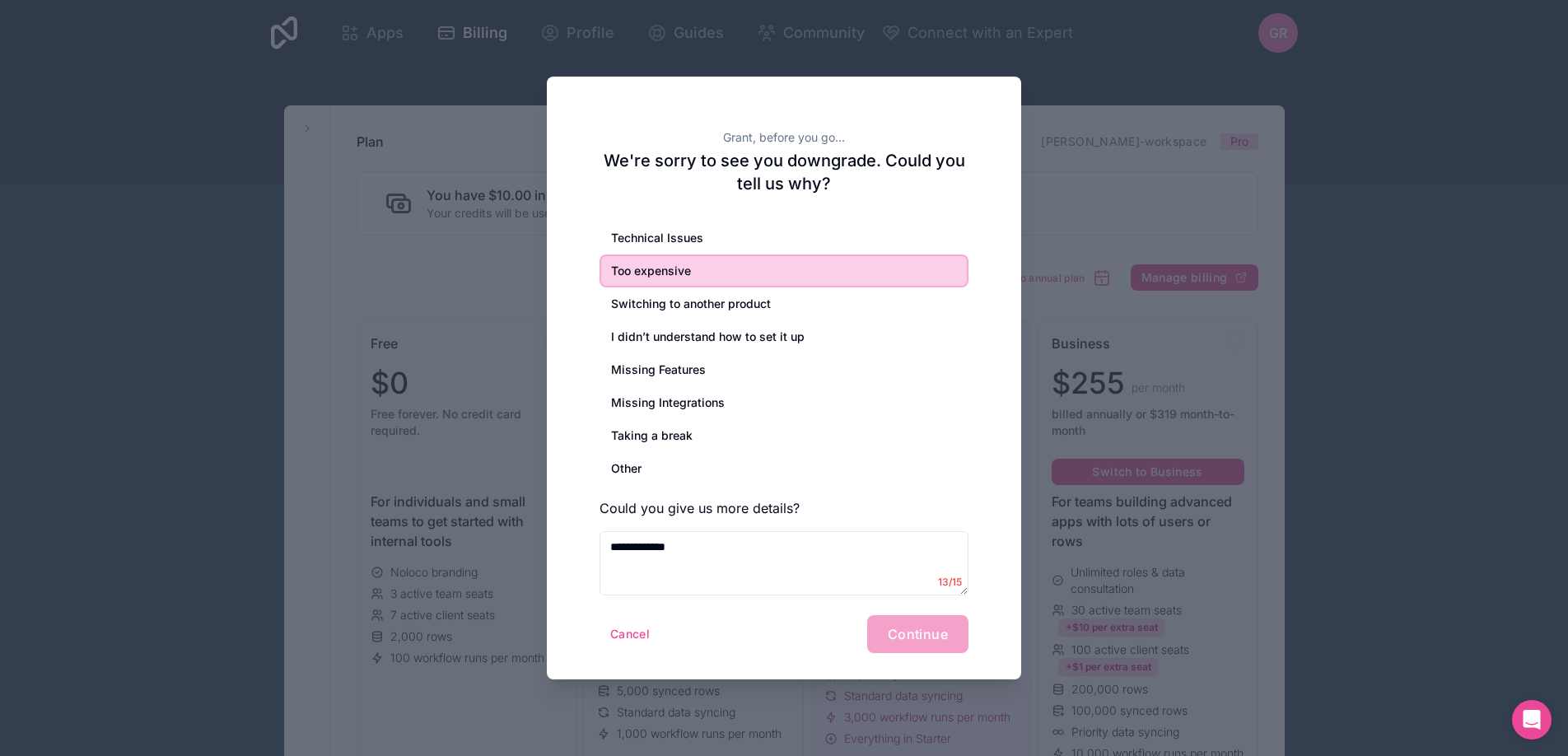
click at [823, 637] on div "Cancel Continue" at bounding box center [783, 633] width 369 height 38
click at [914, 633] on div "Cancel Continue" at bounding box center [783, 633] width 369 height 38
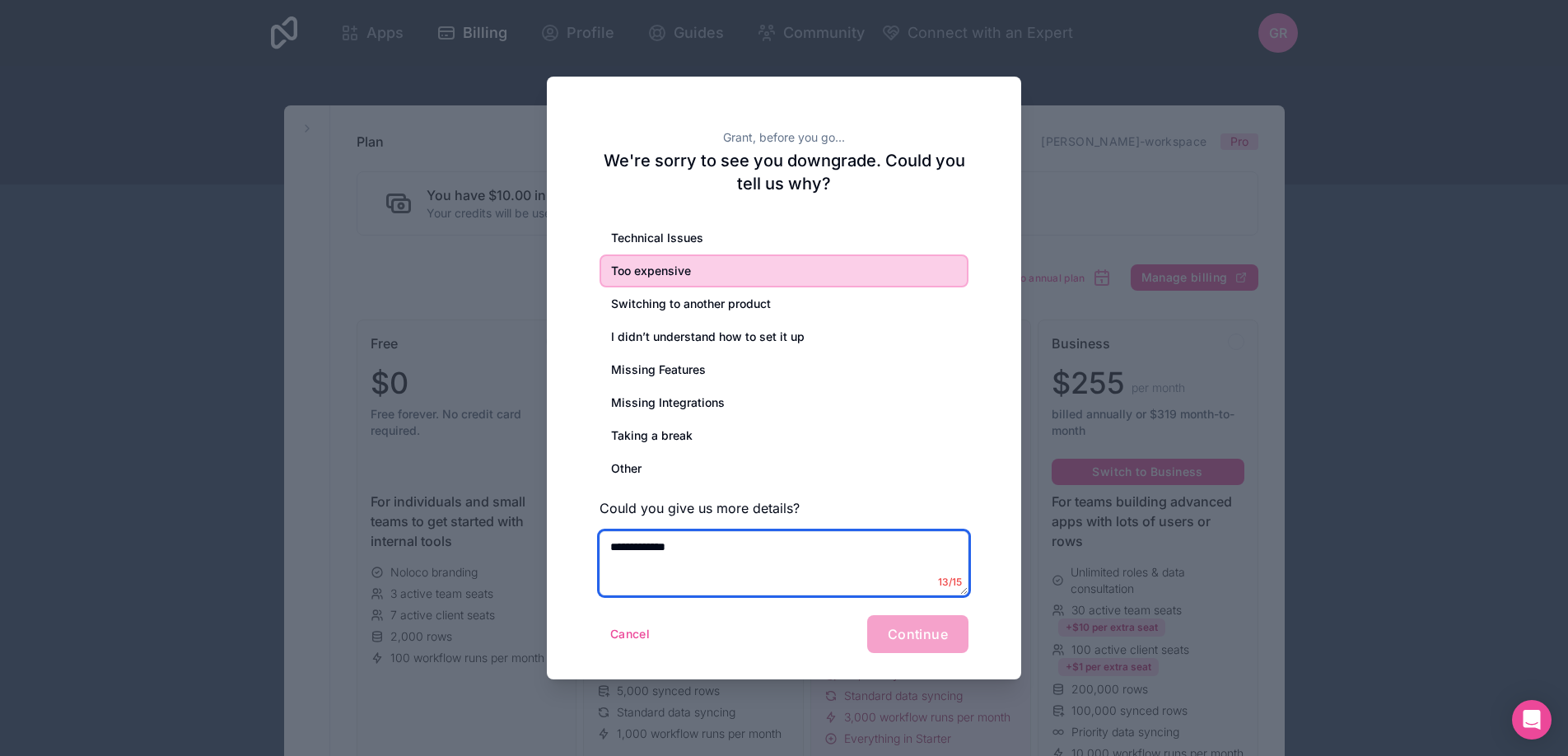
click at [755, 559] on textarea "**********" at bounding box center [783, 563] width 369 height 64
type textarea "**********"
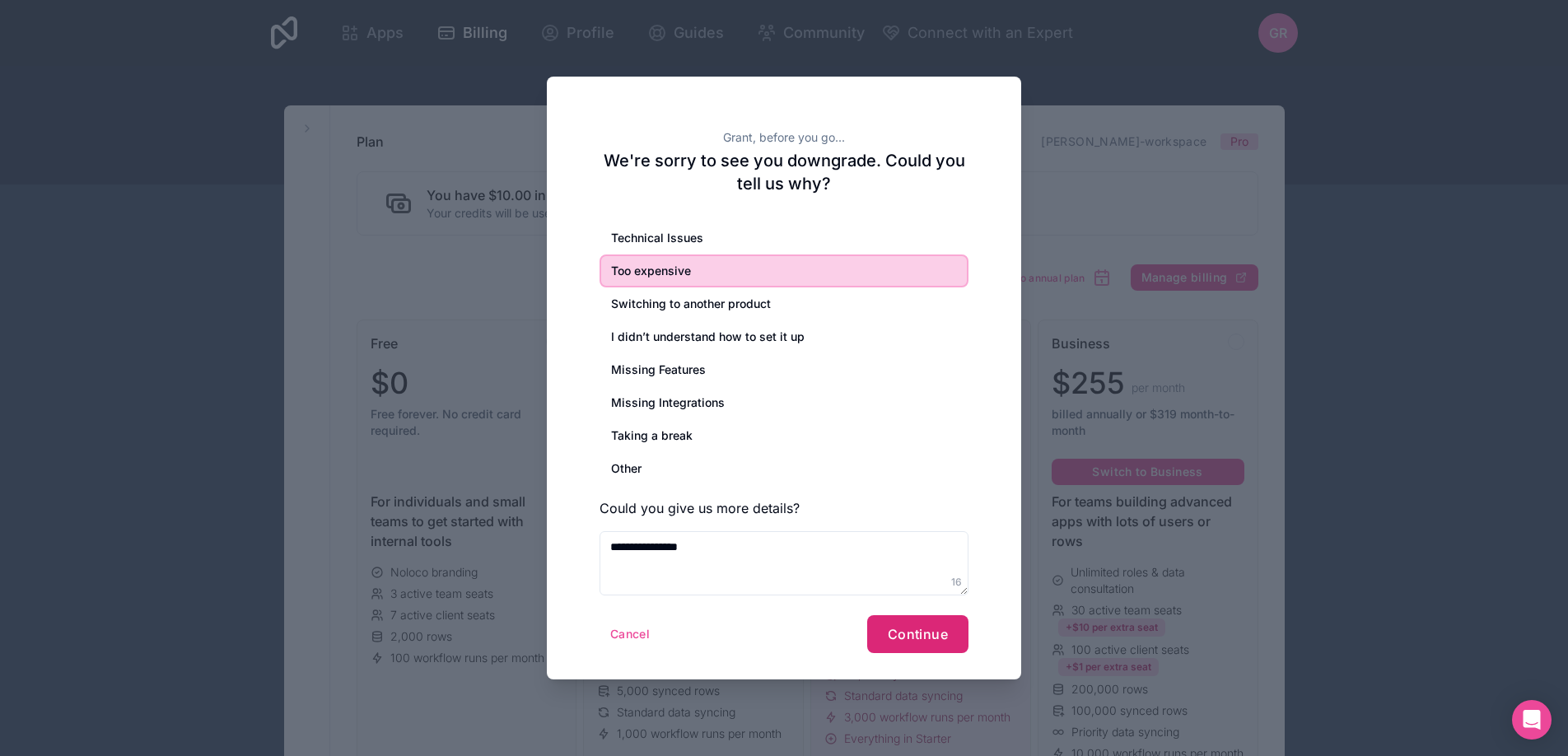
click at [907, 633] on span "Continue" at bounding box center [918, 634] width 61 height 17
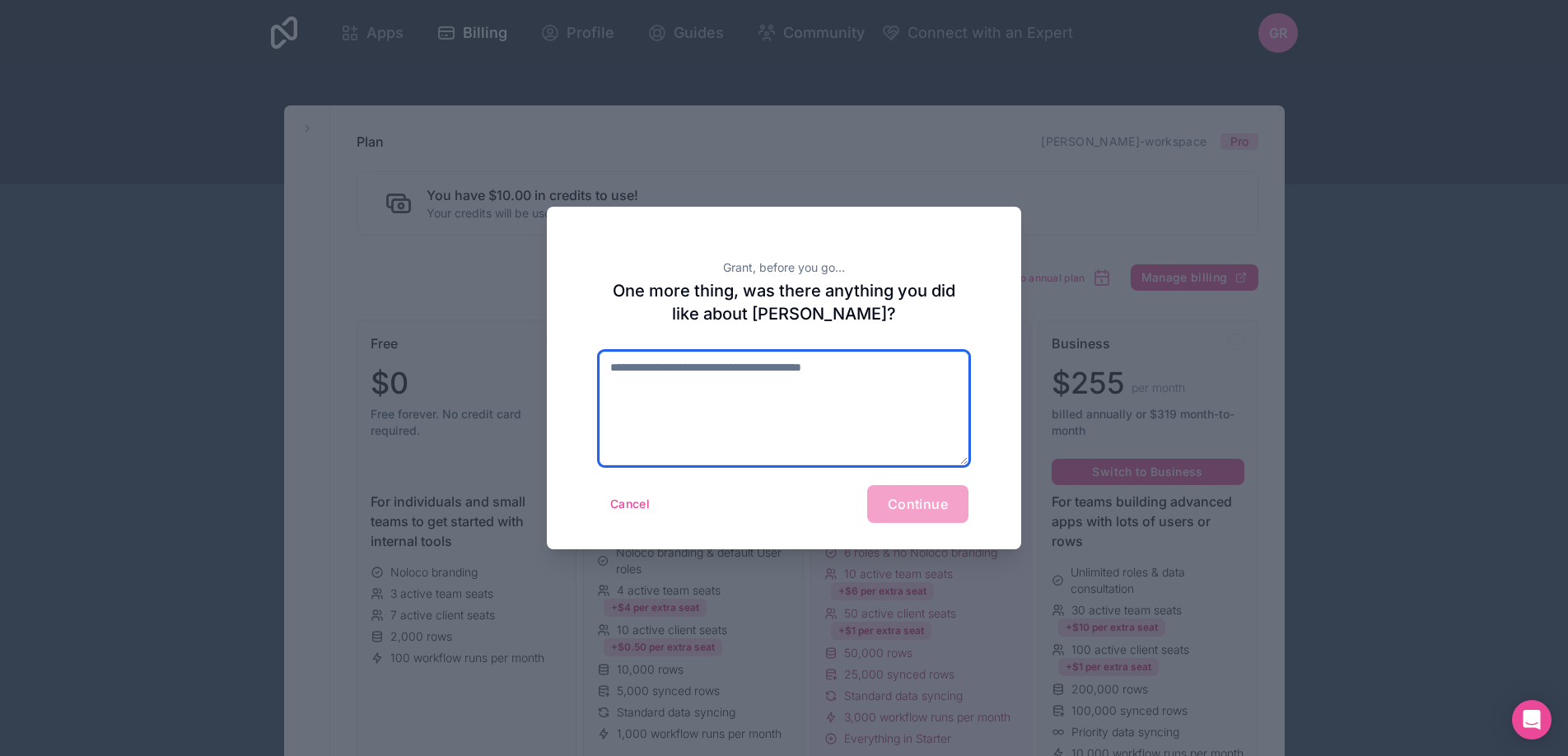
click at [790, 405] on textarea at bounding box center [783, 407] width 369 height 113
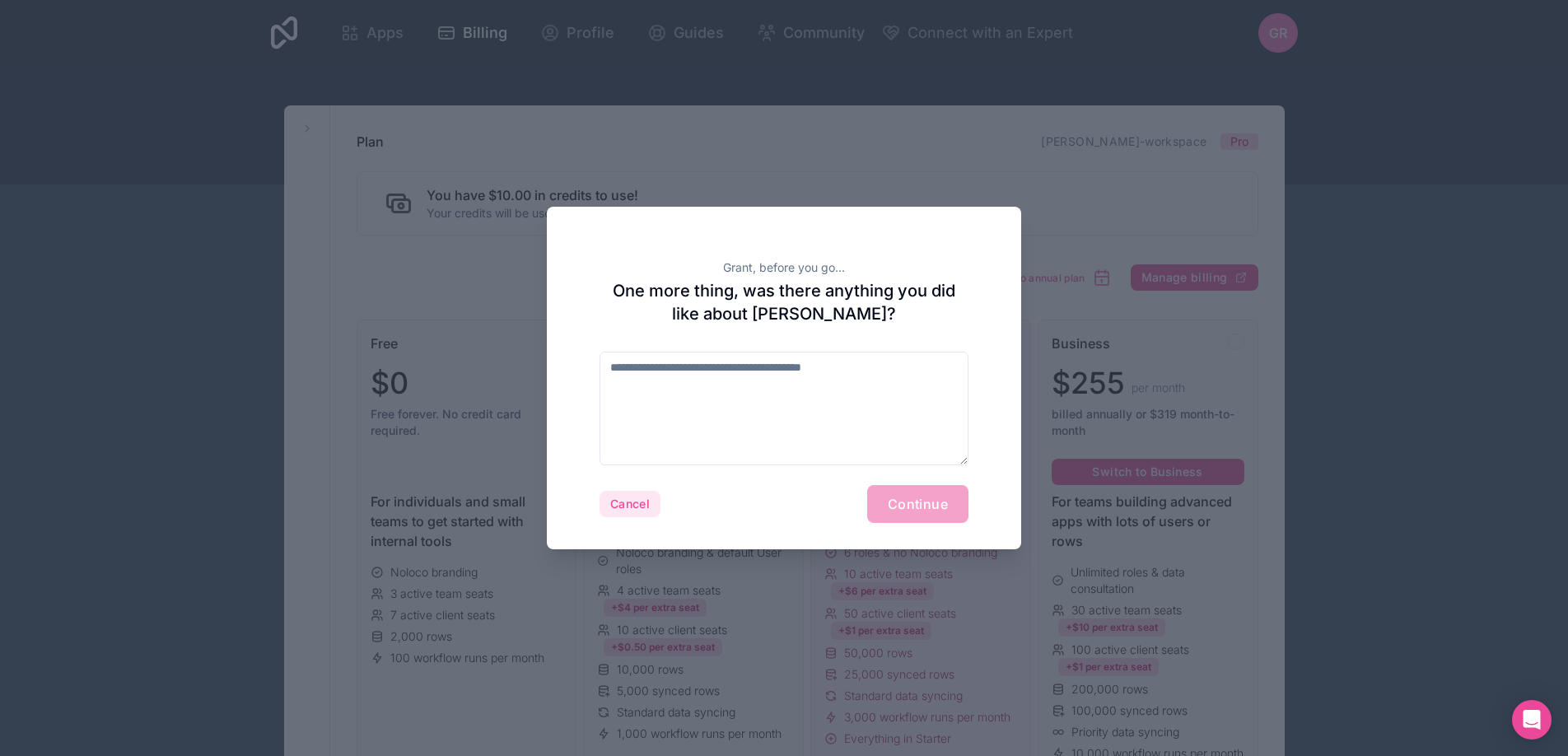
click at [630, 505] on button "Cancel" at bounding box center [629, 503] width 61 height 26
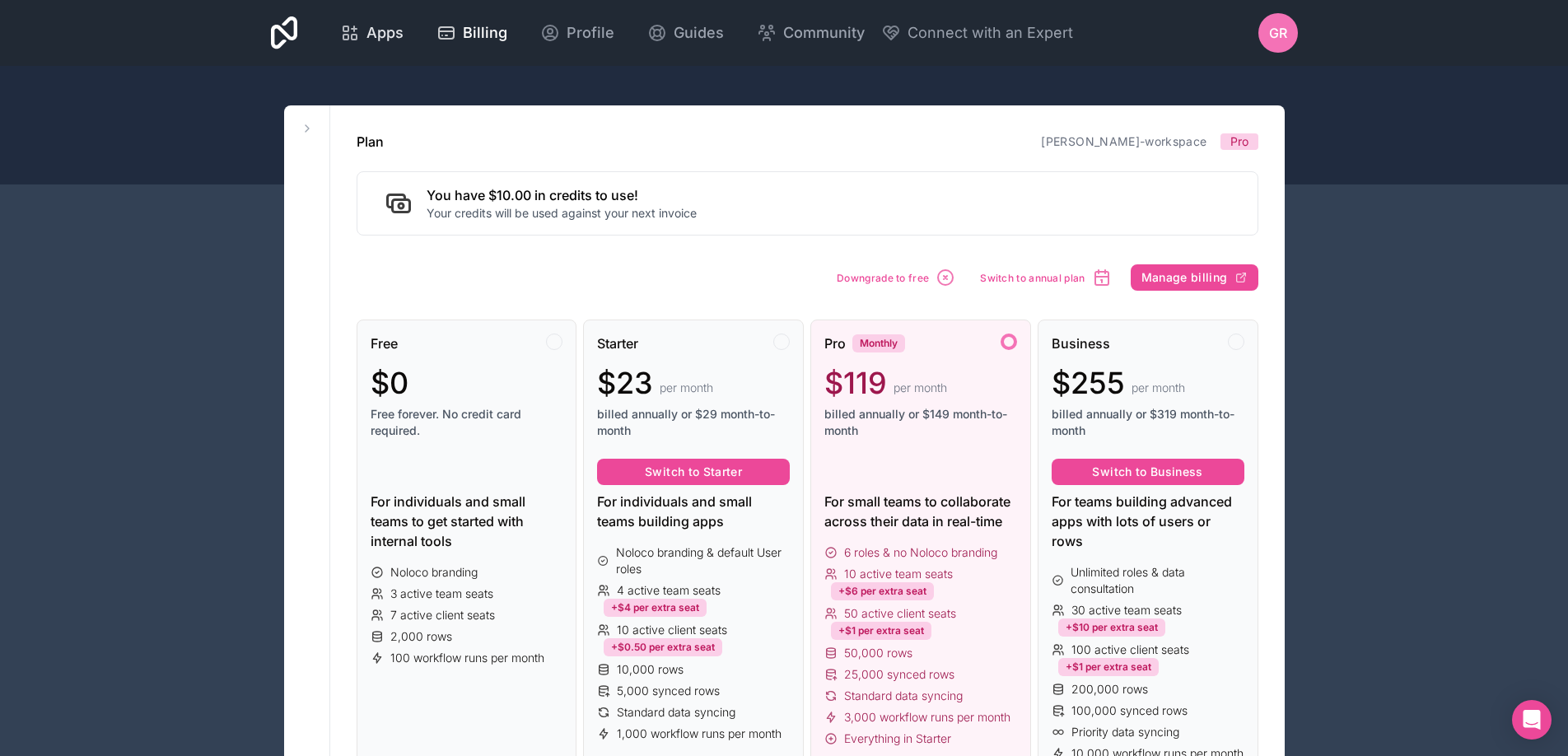
click at [403, 34] on span "Apps" at bounding box center [385, 32] width 37 height 23
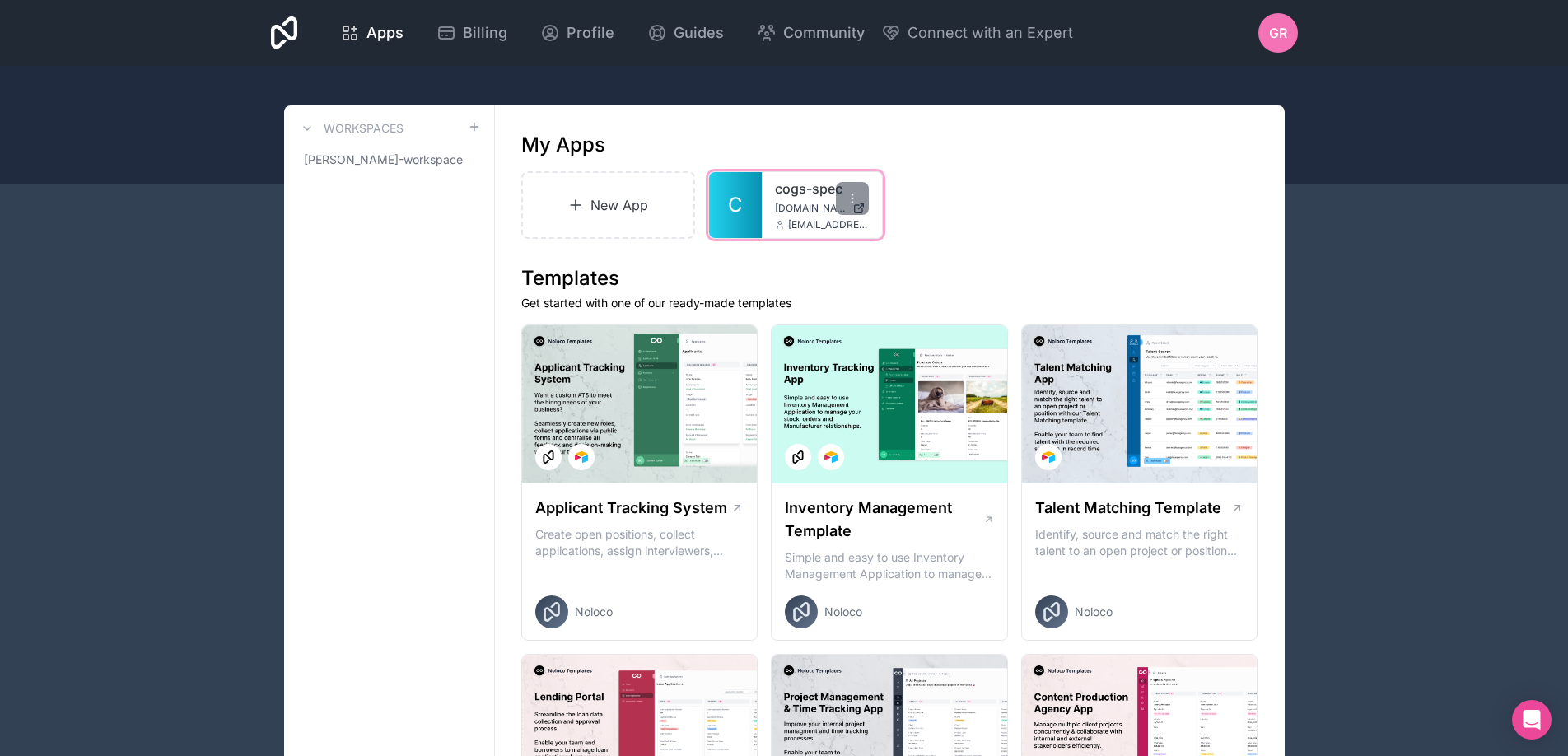
click at [754, 197] on link "C" at bounding box center [735, 205] width 53 height 66
click at [1273, 32] on span "GR" at bounding box center [1278, 33] width 18 height 20
click at [929, 229] on div "New App C cogs-spec [DOMAIN_NAME] [EMAIL_ADDRESS][DOMAIN_NAME]" at bounding box center [889, 205] width 737 height 67
click at [862, 192] on div at bounding box center [852, 198] width 33 height 33
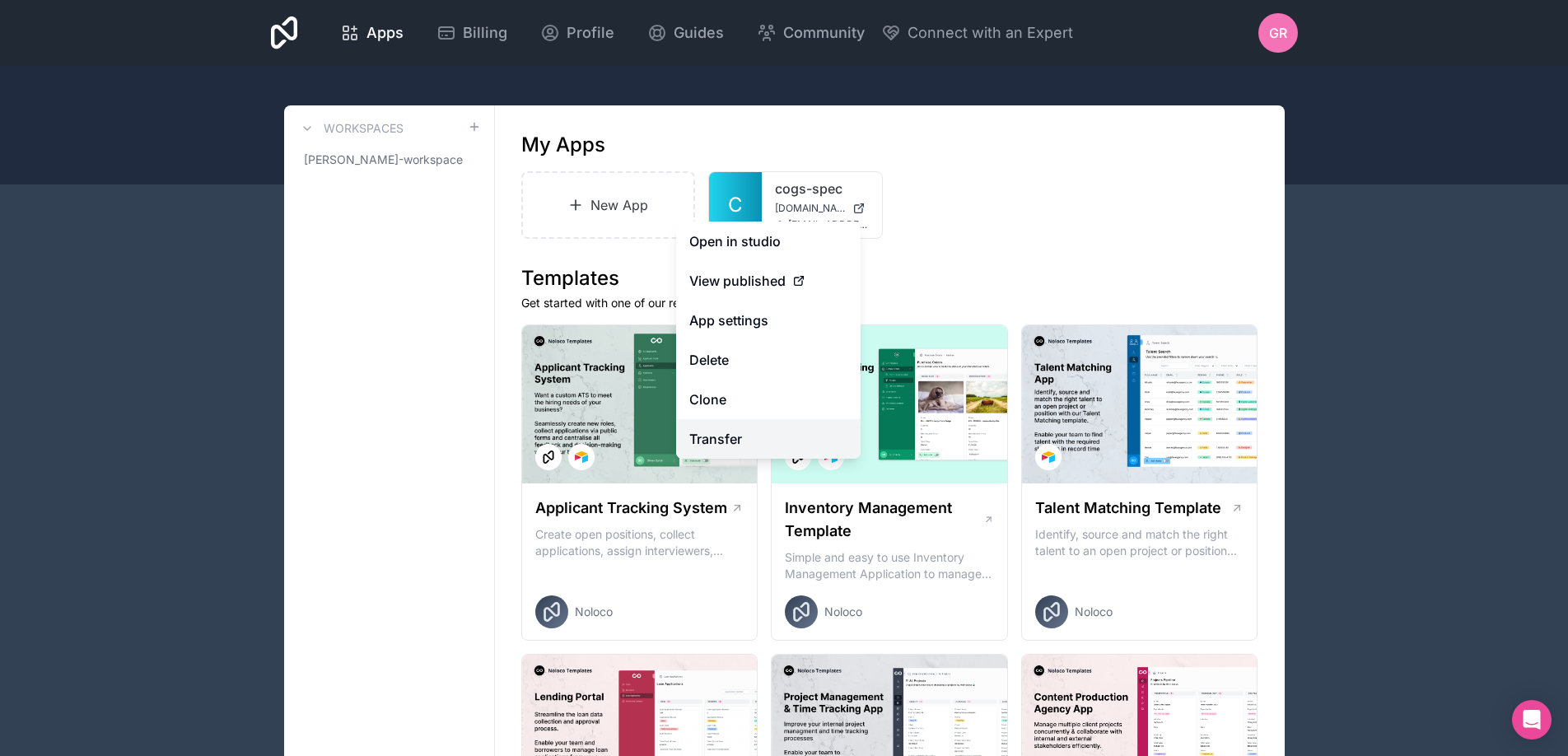
click at [731, 438] on link "Transfer" at bounding box center [769, 438] width 185 height 39
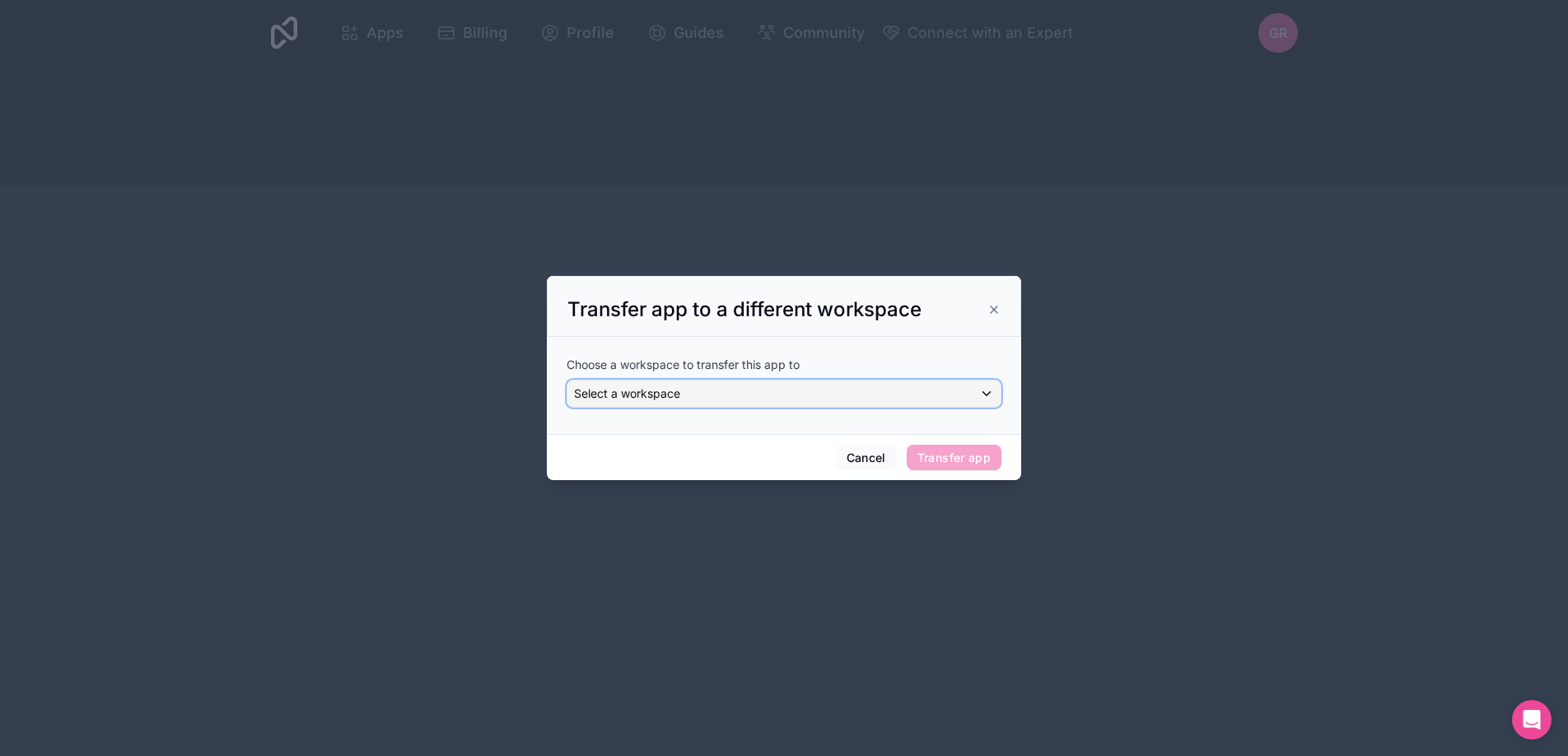
click at [729, 393] on div "Select a workspace" at bounding box center [784, 393] width 434 height 26
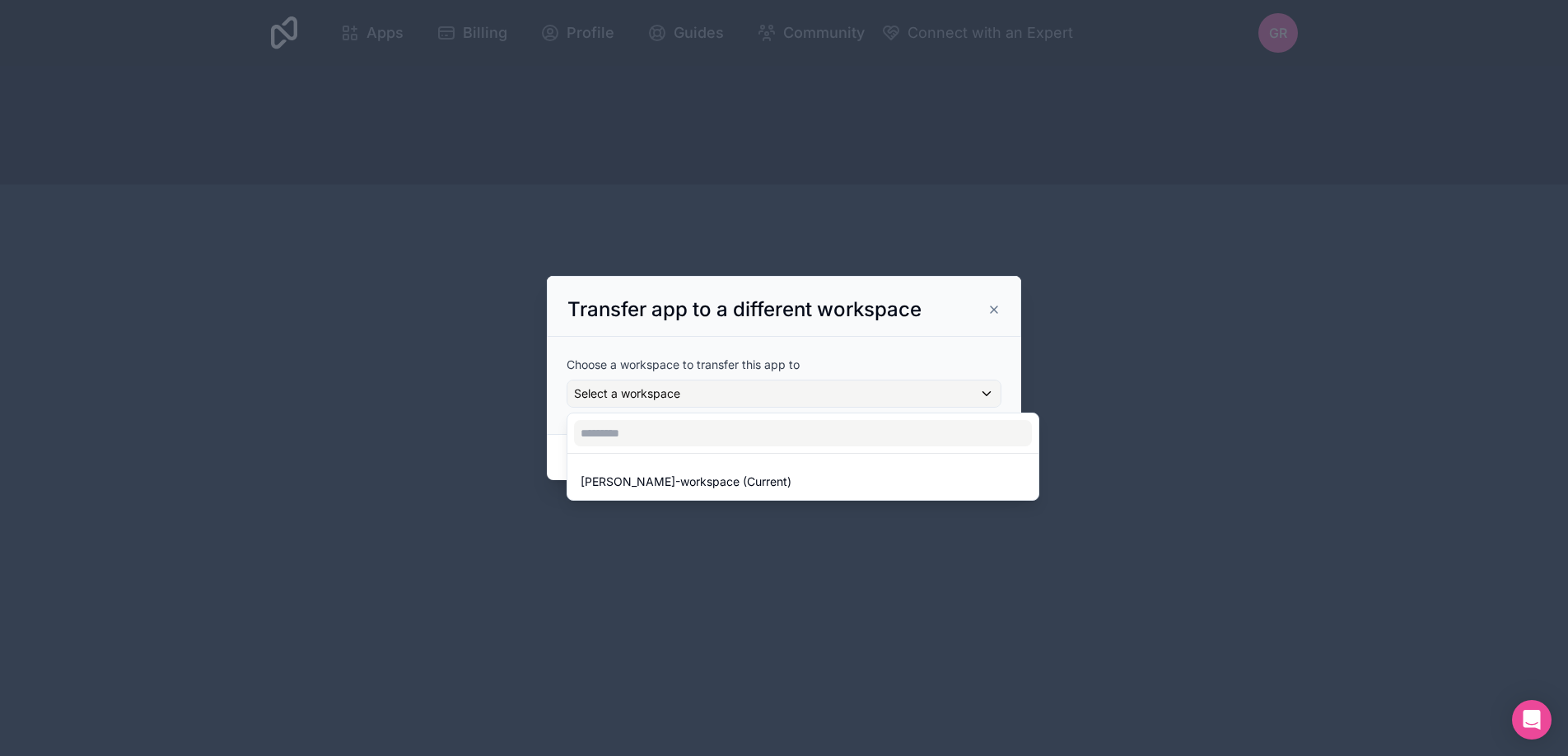
click at [685, 367] on div at bounding box center [784, 378] width 475 height 205
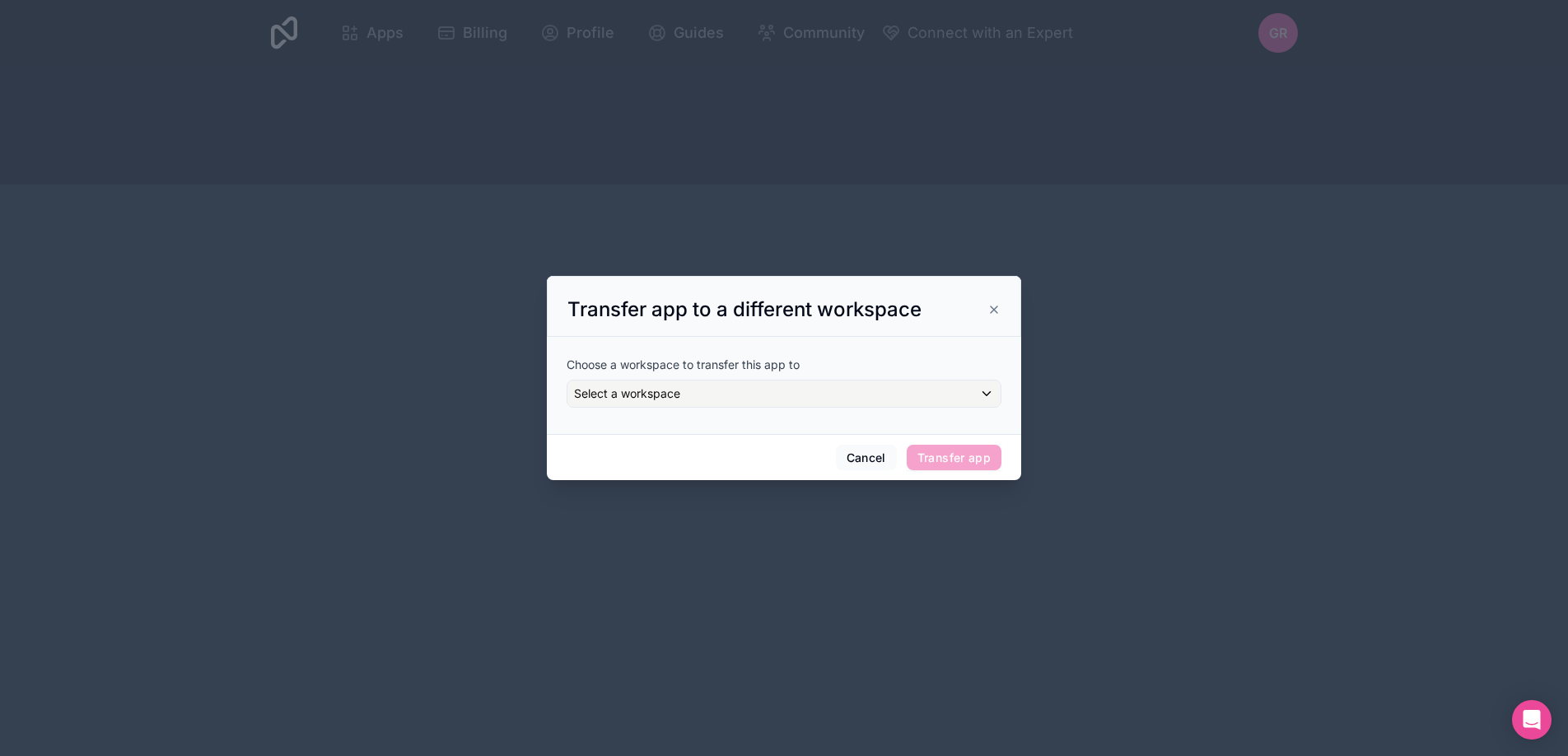
click at [995, 314] on icon at bounding box center [994, 310] width 13 height 13
